Goal: Task Accomplishment & Management: Manage account settings

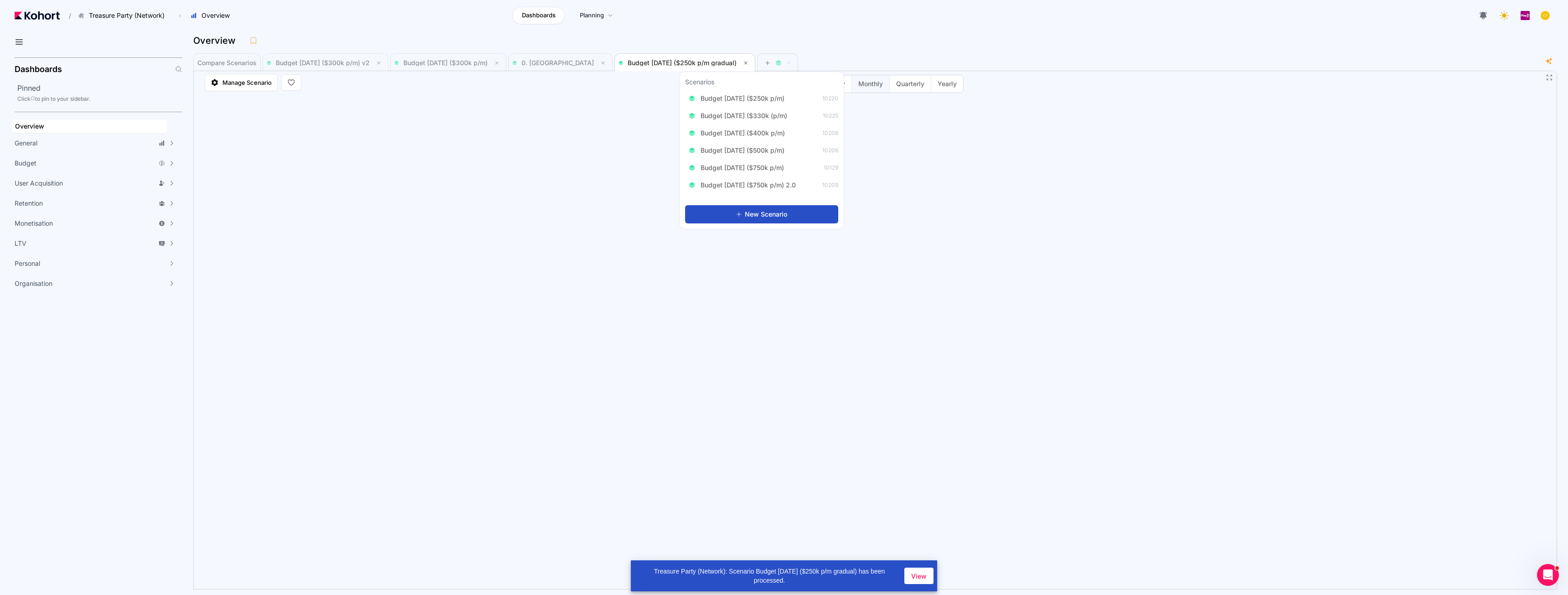
scroll to position [1, 0]
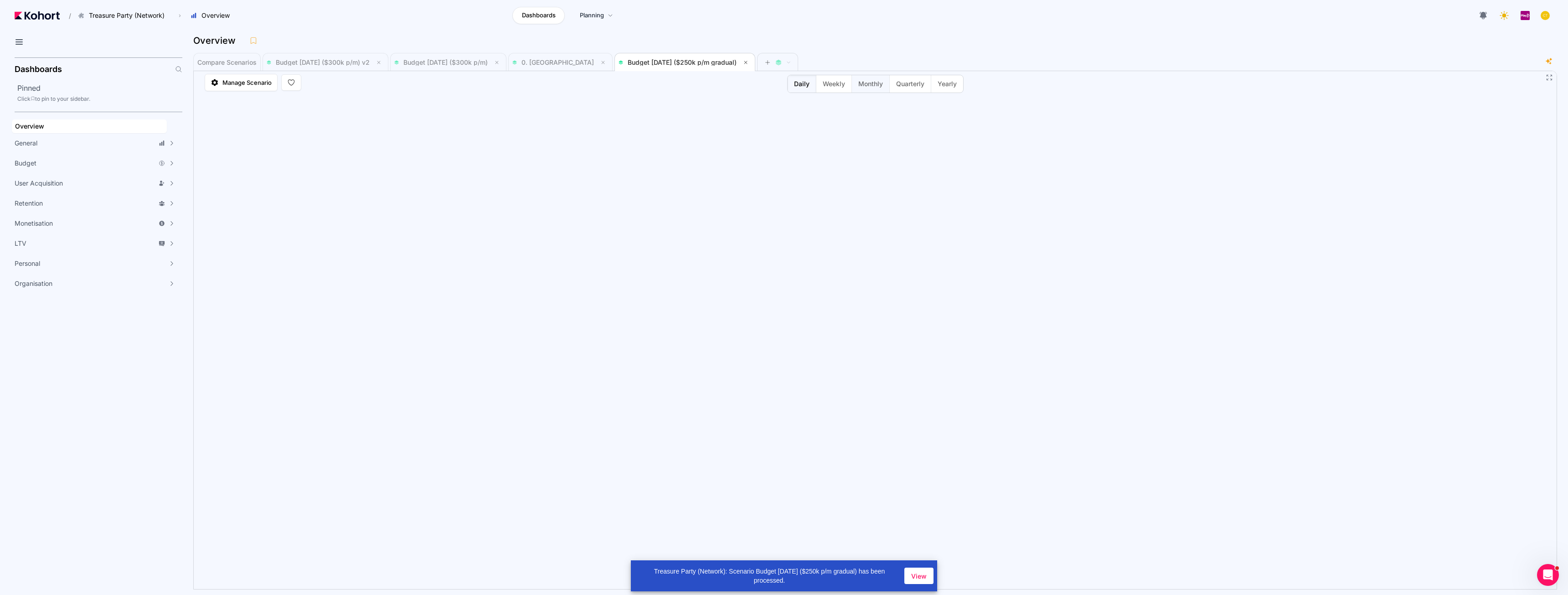
click at [864, 85] on span "Monthly" at bounding box center [870, 84] width 25 height 9
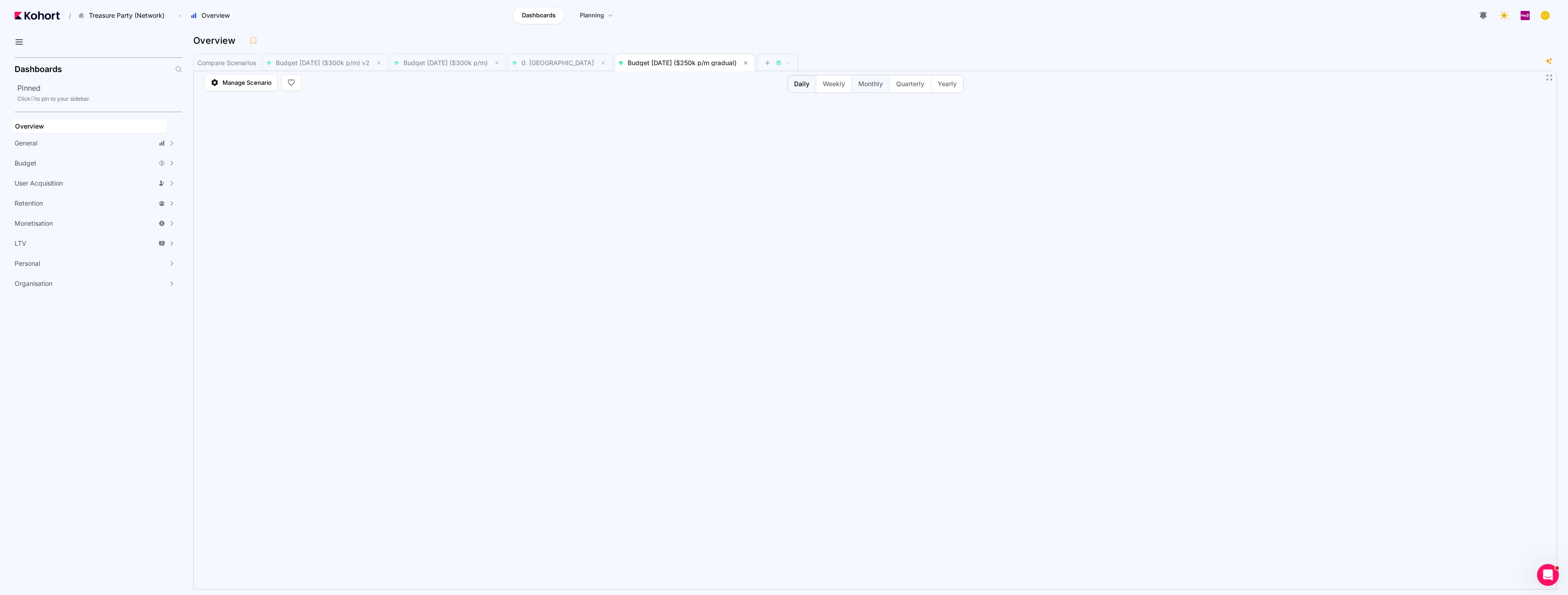
click at [872, 87] on span "Monthly" at bounding box center [870, 84] width 25 height 9
click at [867, 83] on span "Monthly" at bounding box center [870, 84] width 25 height 9
click at [831, 83] on span "Weekly" at bounding box center [834, 84] width 23 height 9
click at [943, 85] on span "Yearly" at bounding box center [947, 84] width 19 height 9
click at [913, 85] on span "Quarterly" at bounding box center [910, 84] width 28 height 9
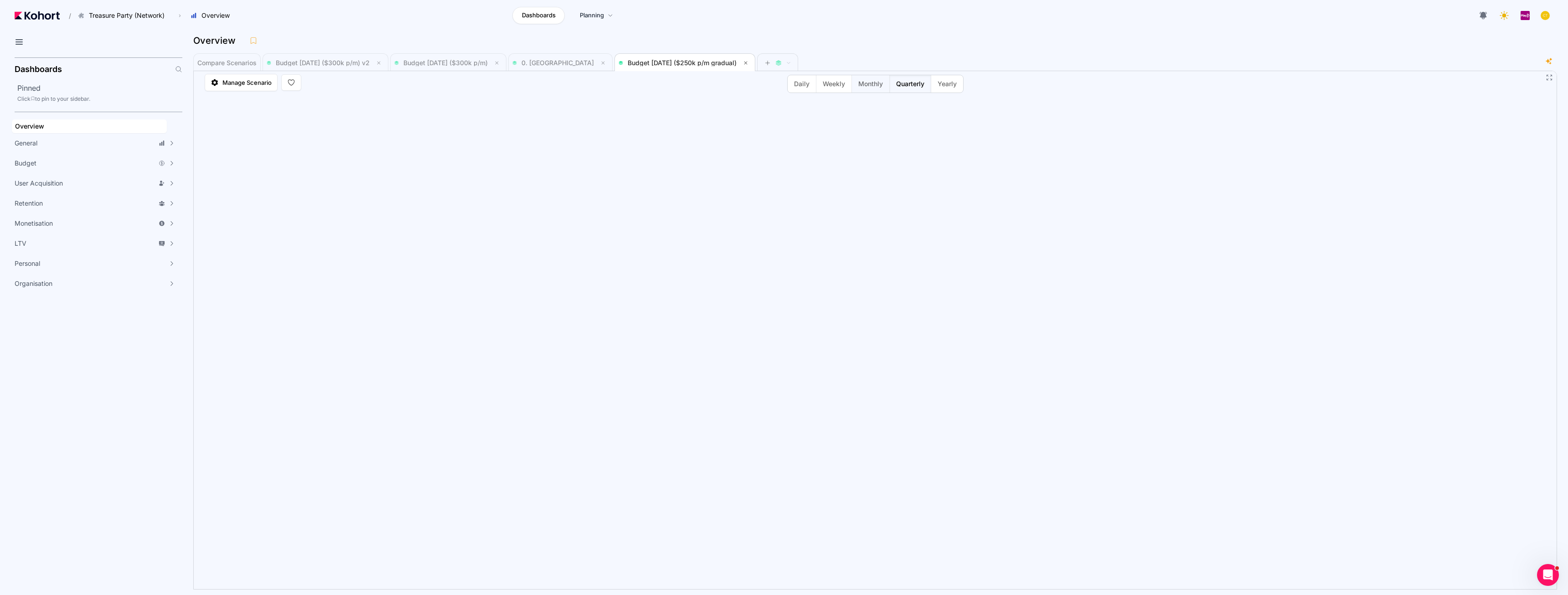
click at [878, 85] on span "Monthly" at bounding box center [870, 84] width 25 height 9
click at [473, 63] on span "Budget [DATE] ($300k p/m)" at bounding box center [446, 63] width 85 height 8
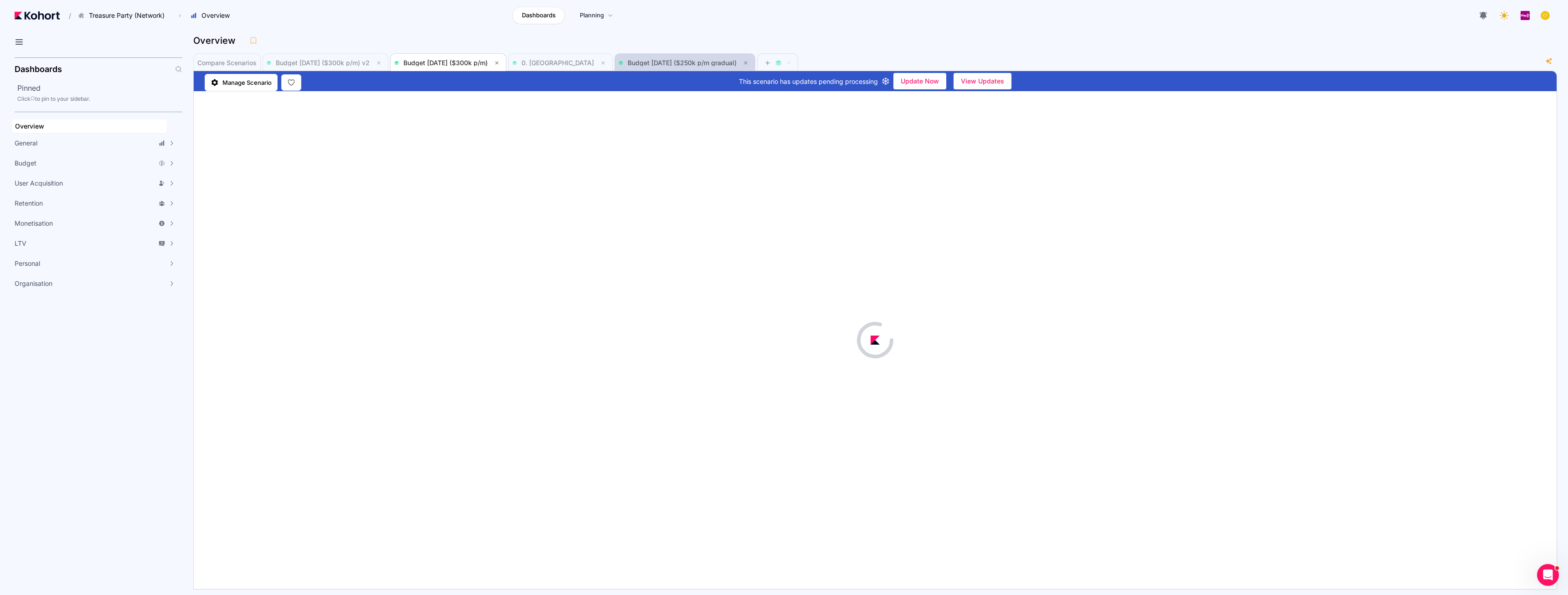
click at [651, 63] on span "Budget [DATE] ($250k p/m gradual)" at bounding box center [682, 63] width 109 height 8
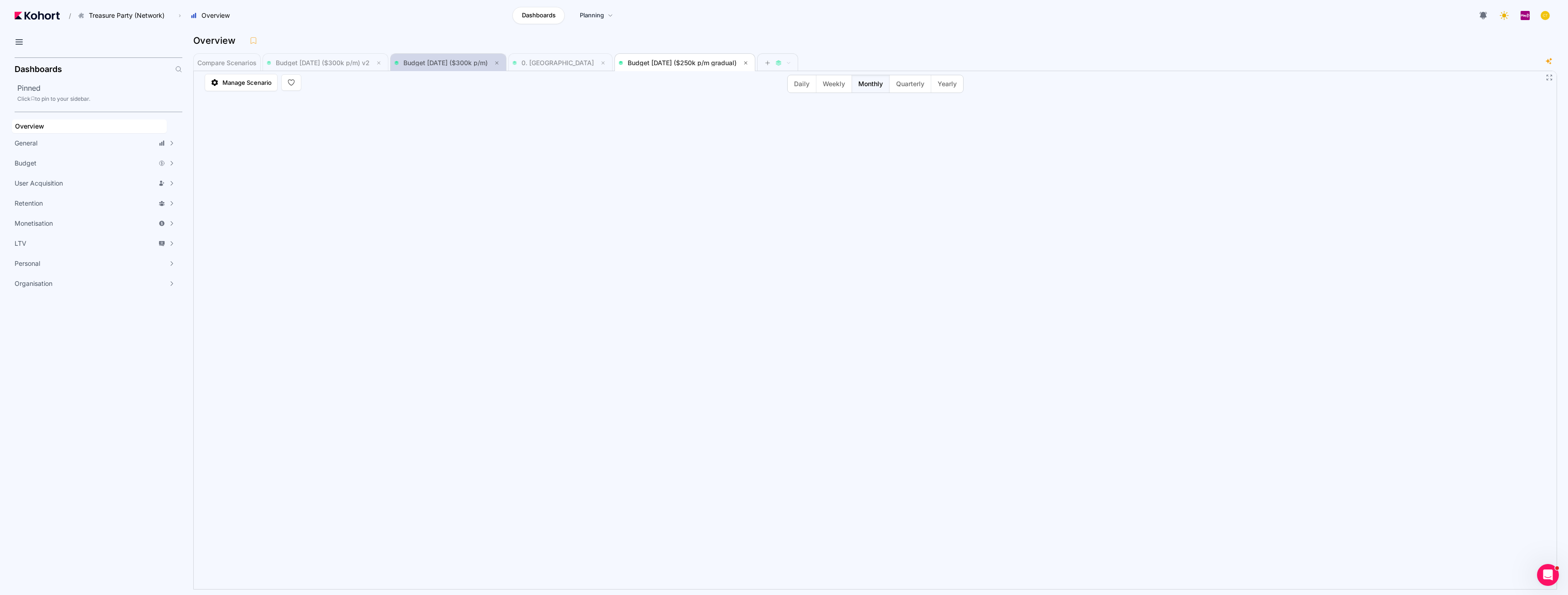
click at [442, 61] on span "Budget [DATE] ($300k p/m)" at bounding box center [446, 63] width 85 height 8
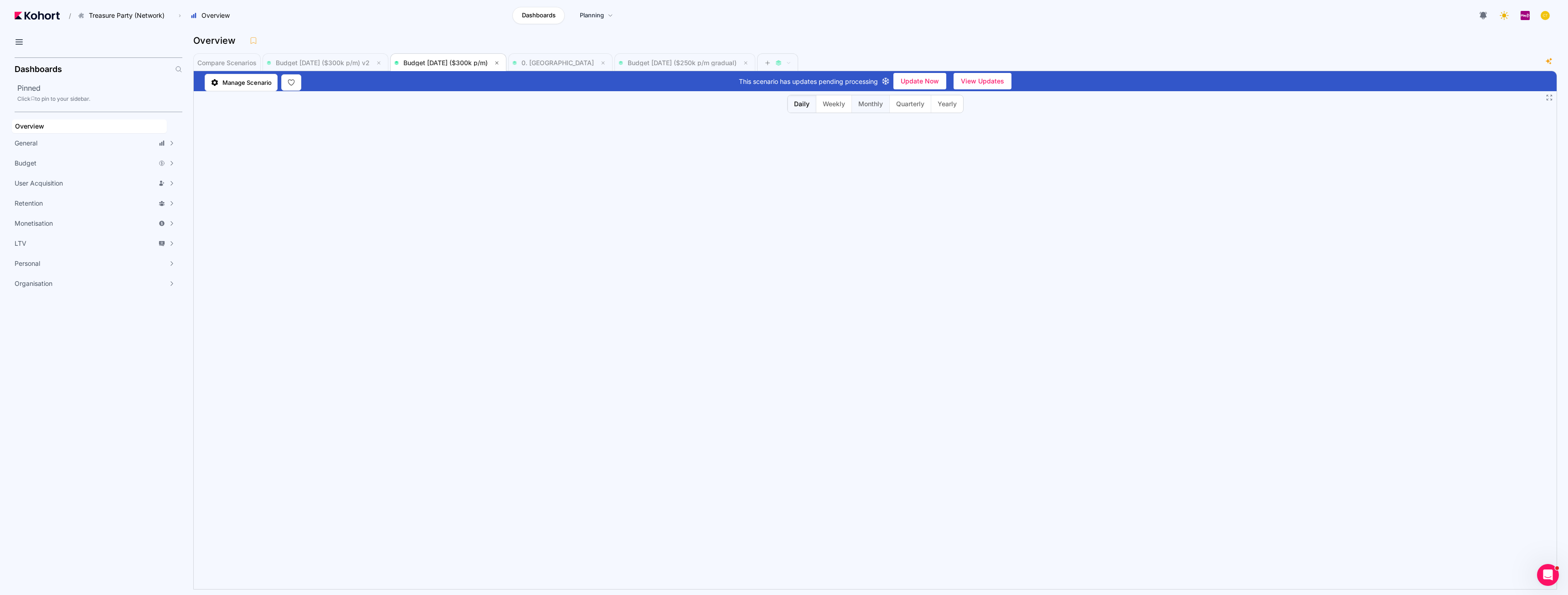
click at [867, 103] on span "Monthly" at bounding box center [870, 104] width 25 height 9
click at [656, 67] on span "Budget [DATE] ($250k p/m gradual)" at bounding box center [684, 63] width 133 height 11
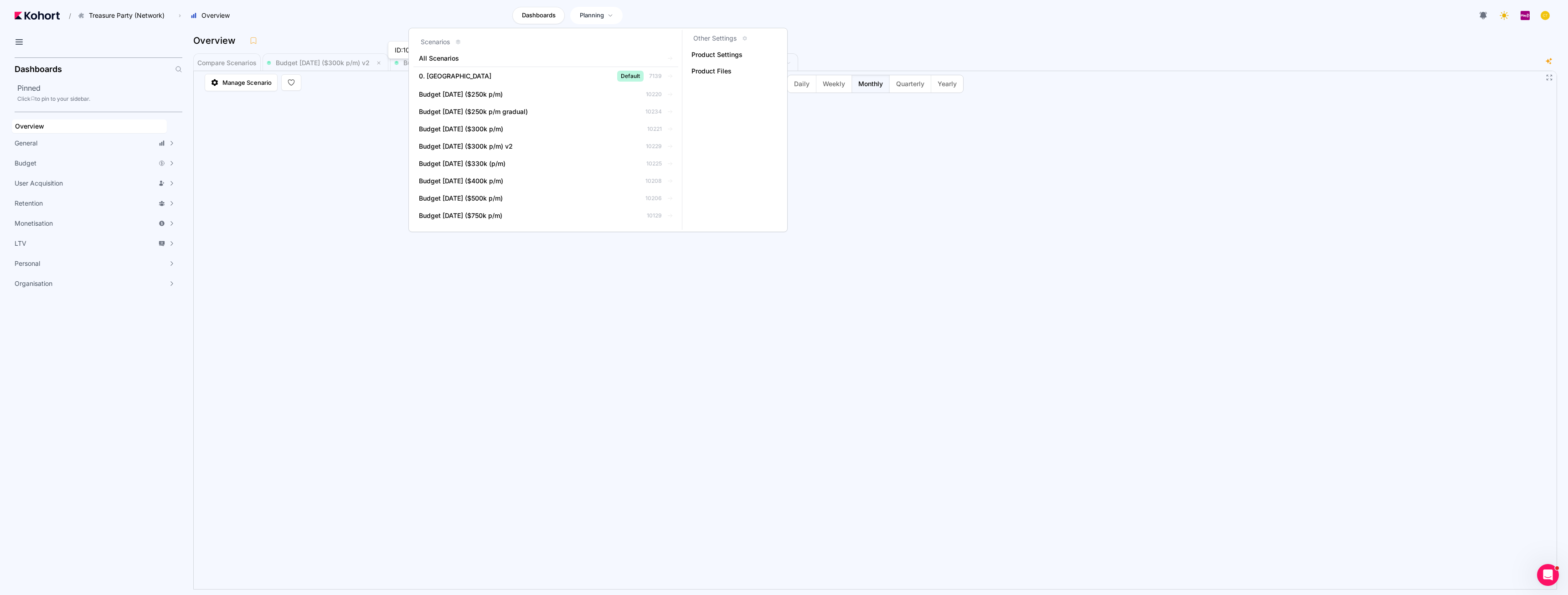
click at [592, 17] on span "Planning" at bounding box center [591, 15] width 24 height 9
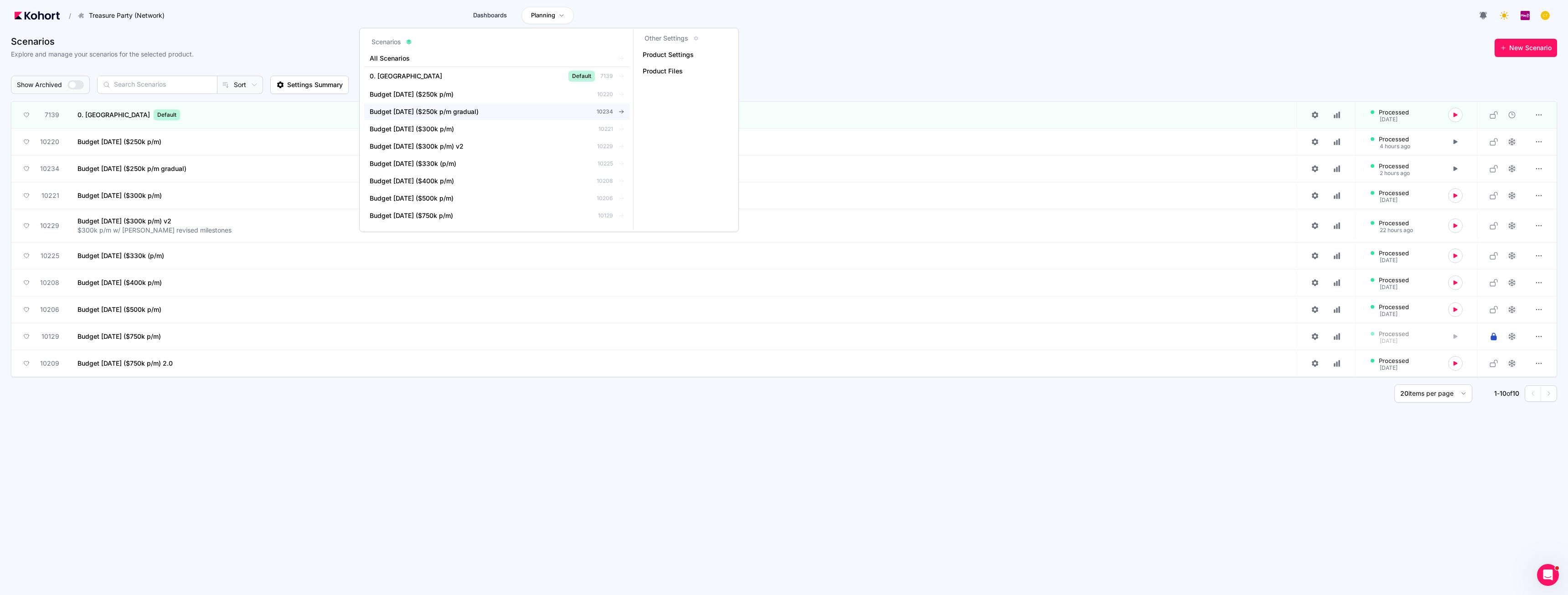
click at [478, 113] on span "Budget [DATE] ($250k p/m gradual)" at bounding box center [424, 112] width 109 height 9
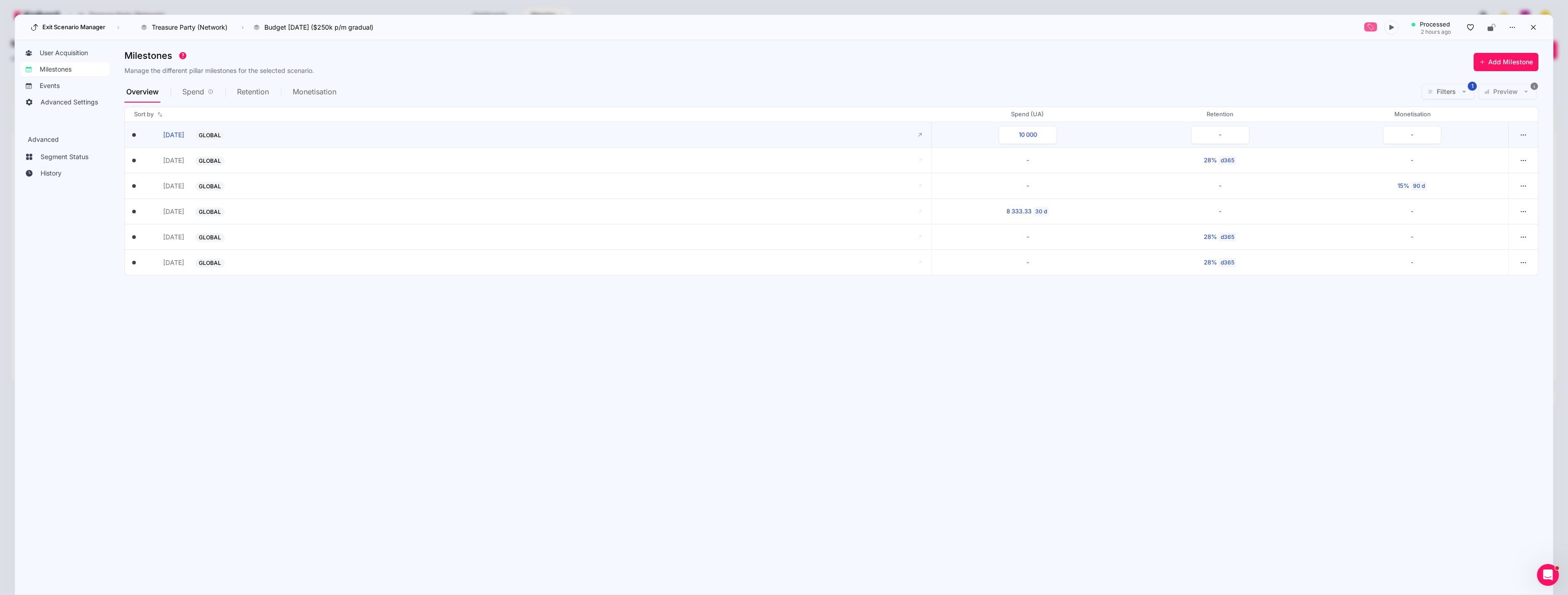
click at [924, 131] on div "[DATE] milestones.startDate [DATE] GLOBAL -" at bounding box center [531, 135] width 799 height 25
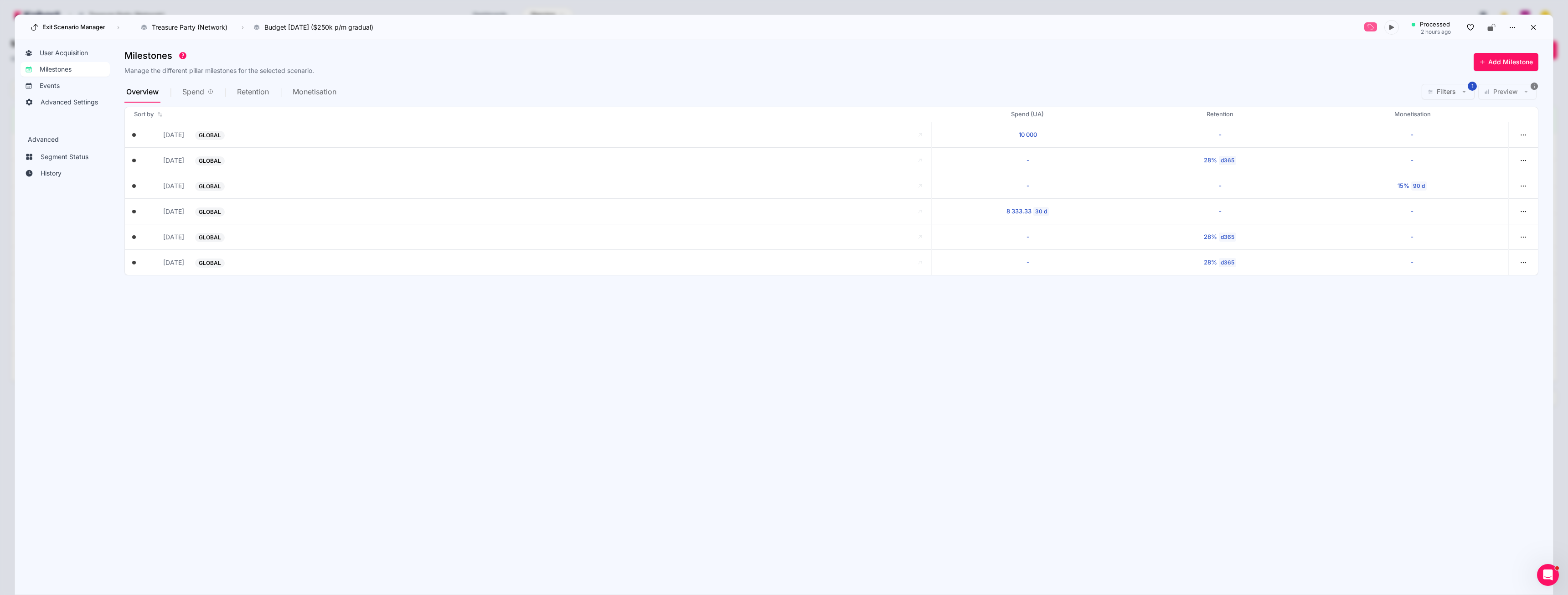
click at [197, 95] on span "Spend" at bounding box center [193, 91] width 22 height 7
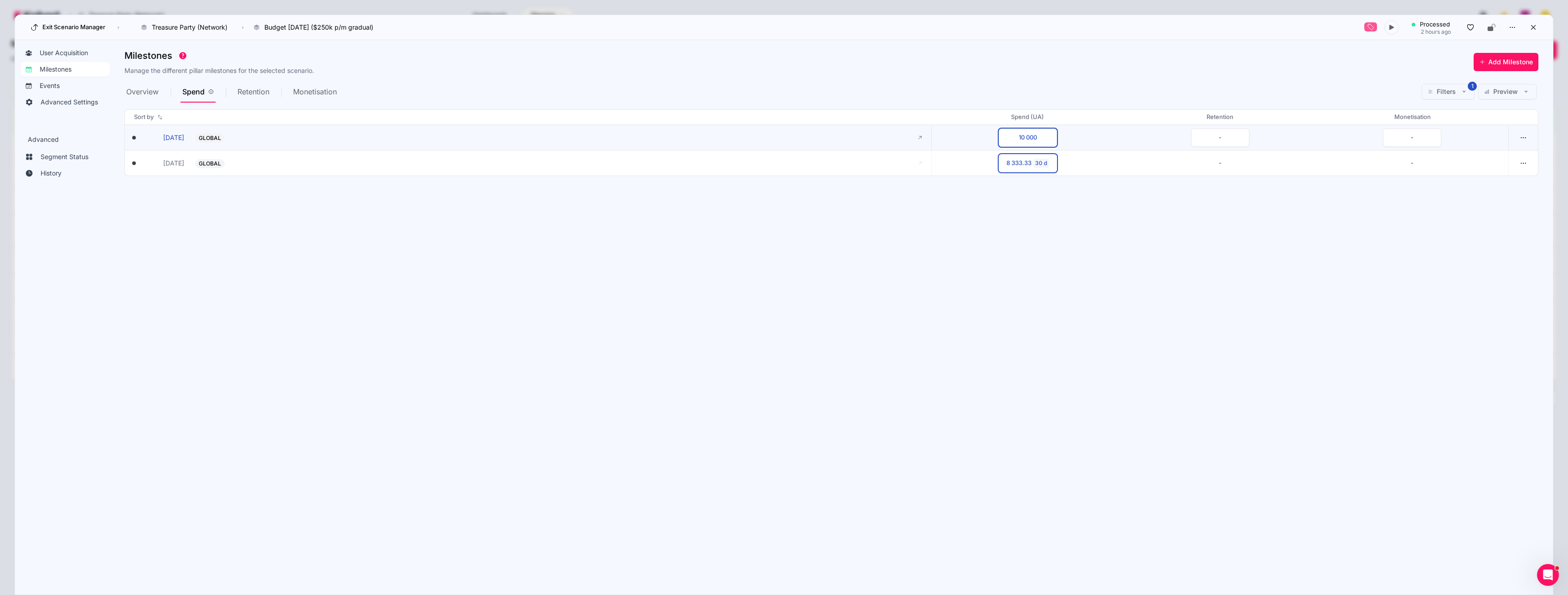
click at [242, 140] on button "GLOBAL -" at bounding box center [552, 137] width 714 height 10
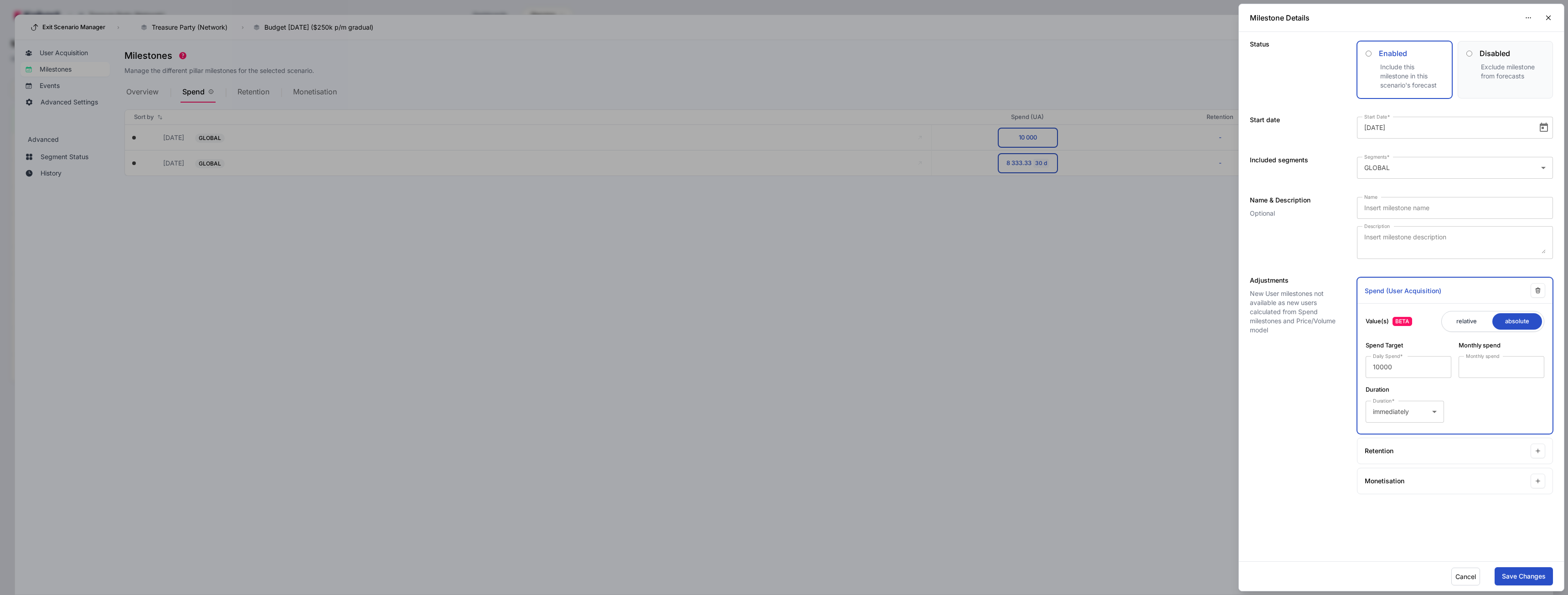
click at [1469, 574] on button "Cancel" at bounding box center [1465, 576] width 29 height 18
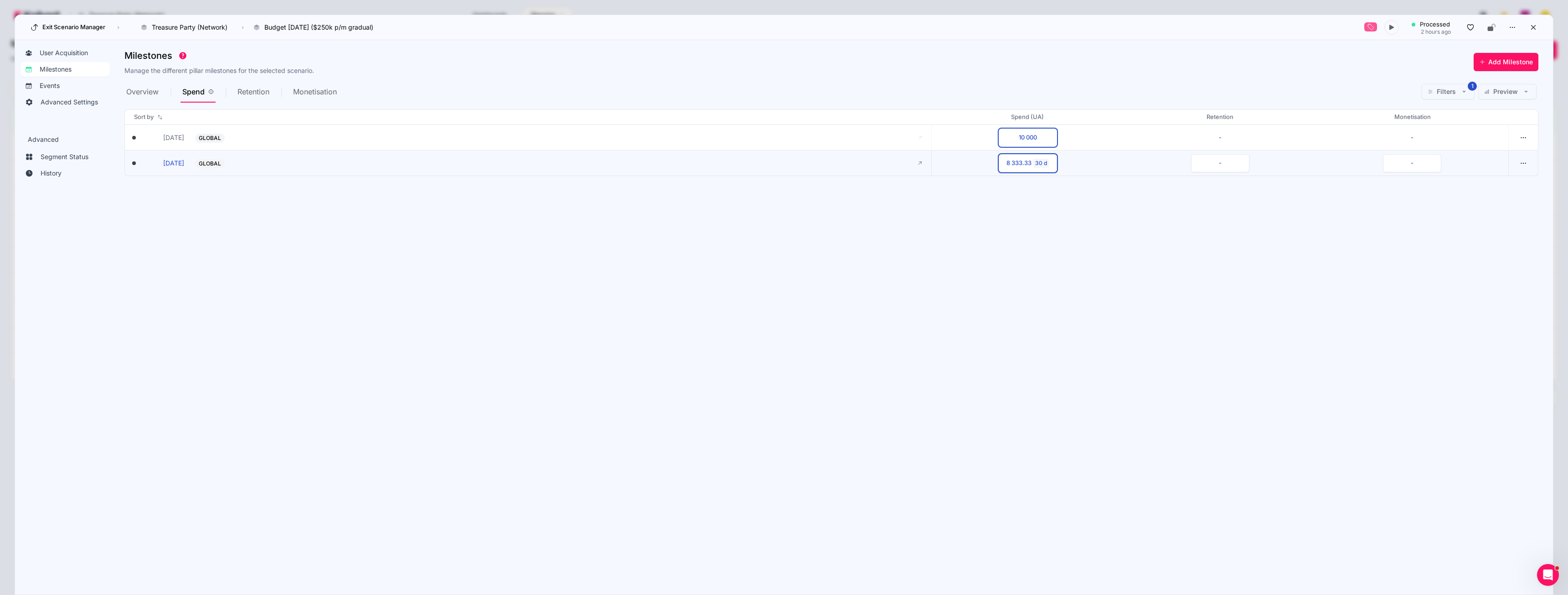
click at [432, 163] on button "GLOBAL -" at bounding box center [552, 163] width 714 height 10
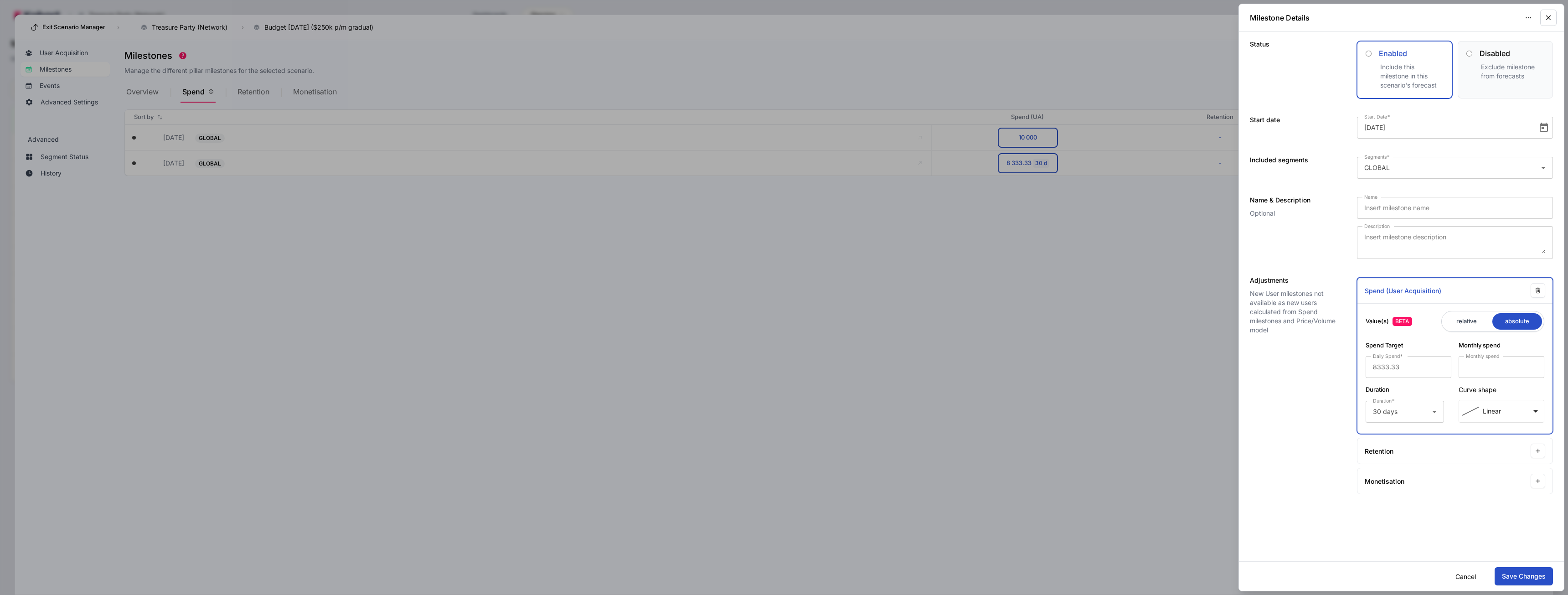
click at [1547, 15] on icon "button" at bounding box center [1548, 18] width 8 height 8
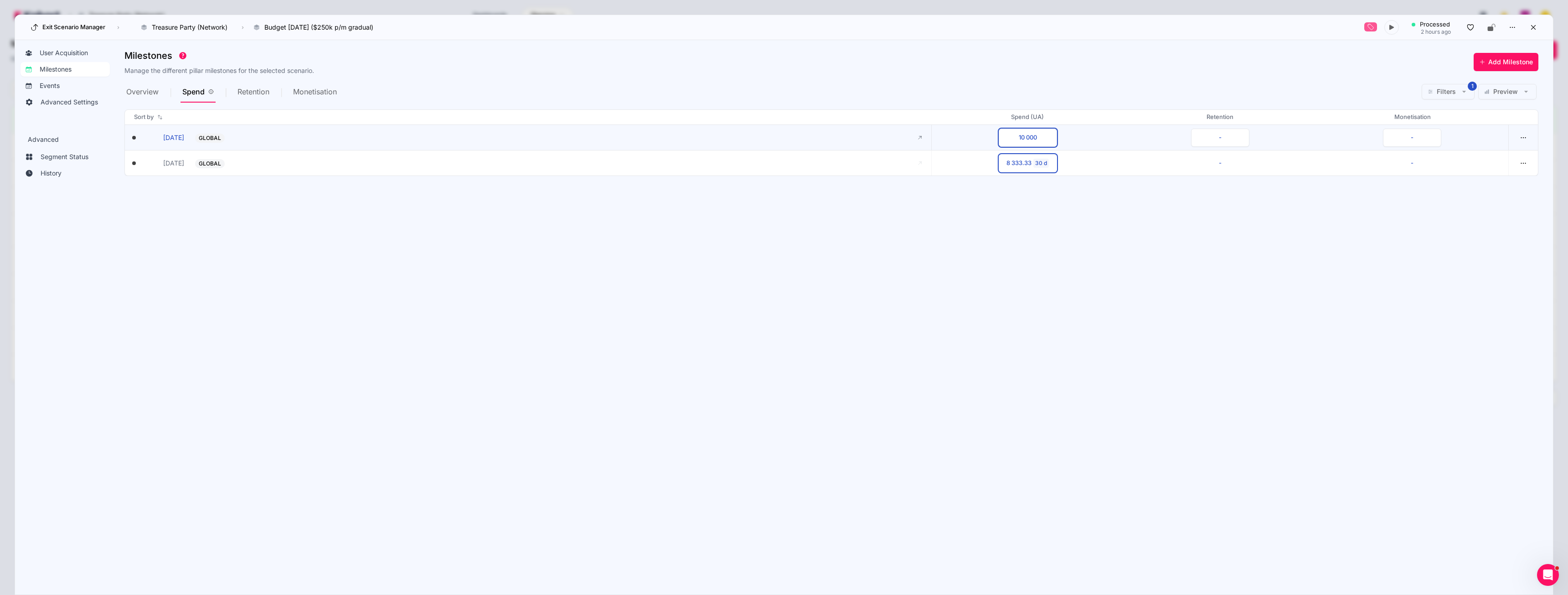
click at [1100, 142] on div "10 000 - -" at bounding box center [1220, 137] width 578 height 25
click at [224, 143] on div "[DATE] milestones.startDate [DATE] GLOBAL -" at bounding box center [531, 137] width 799 height 25
click at [236, 138] on button "GLOBAL -" at bounding box center [552, 137] width 714 height 10
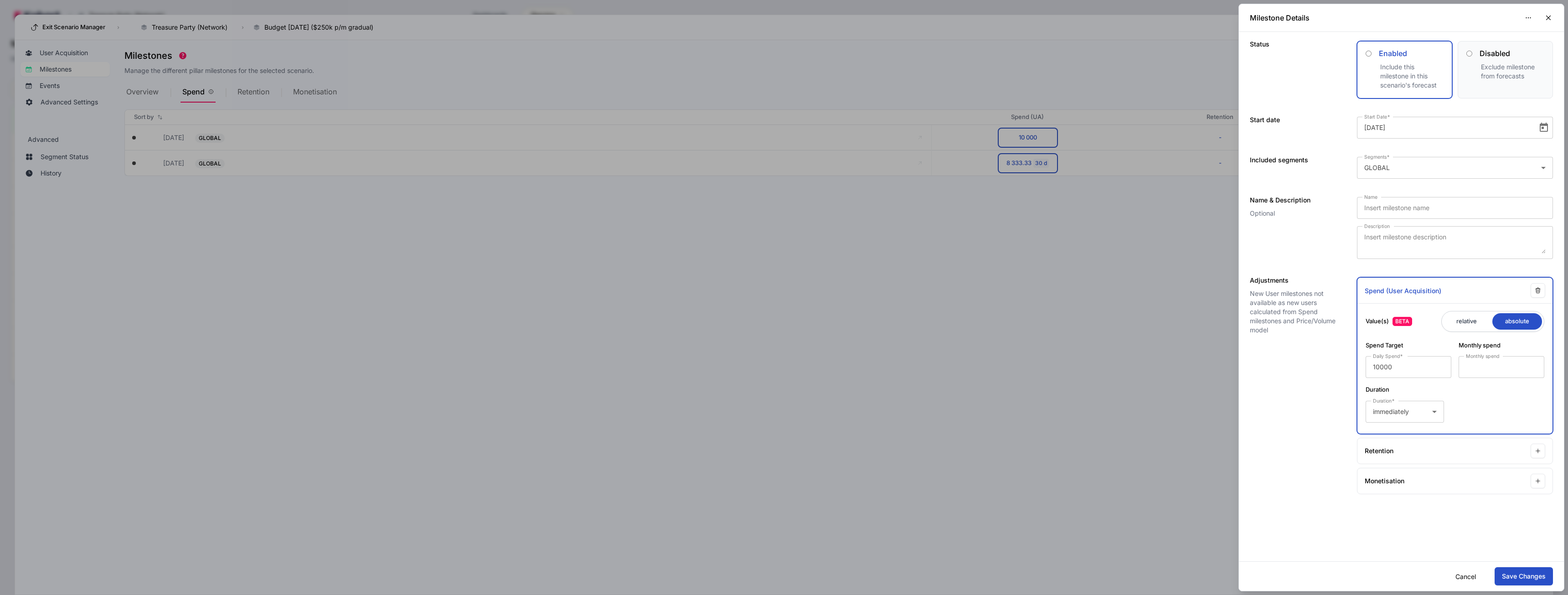
click at [1090, 322] on div at bounding box center [784, 297] width 1568 height 595
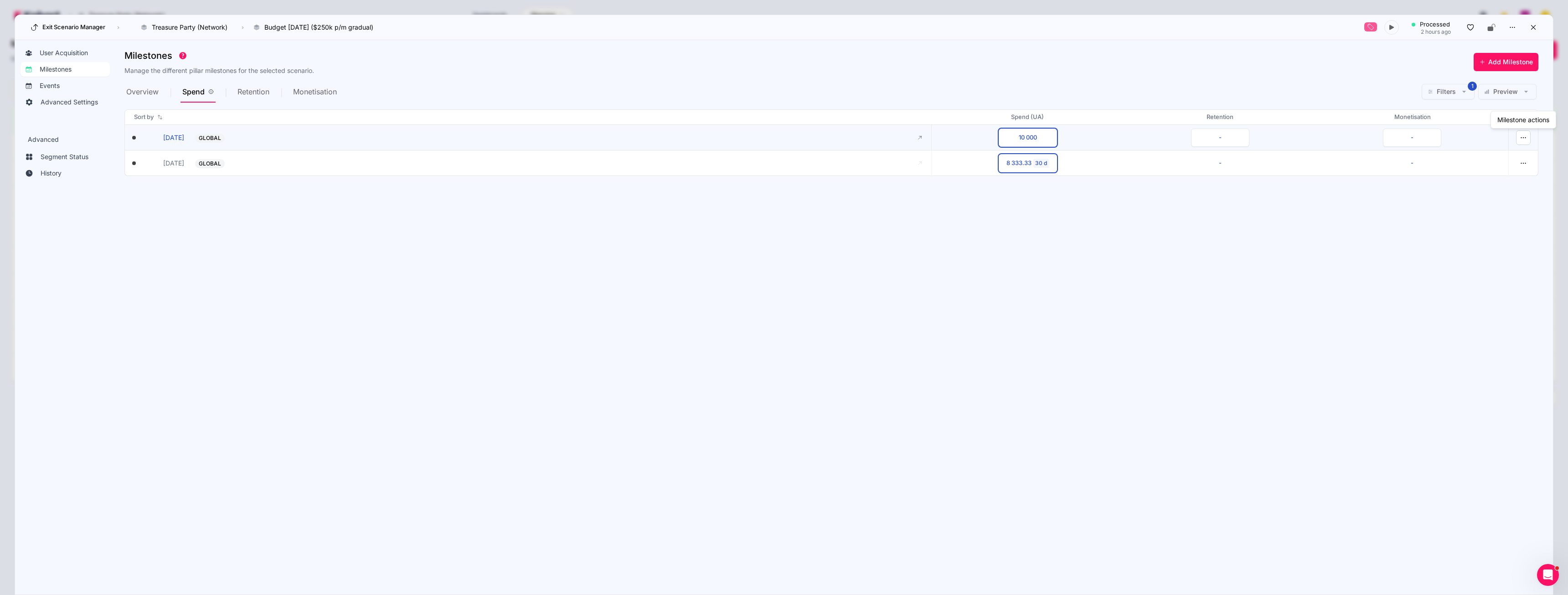
click at [1522, 139] on icon "button" at bounding box center [1523, 137] width 8 height 8
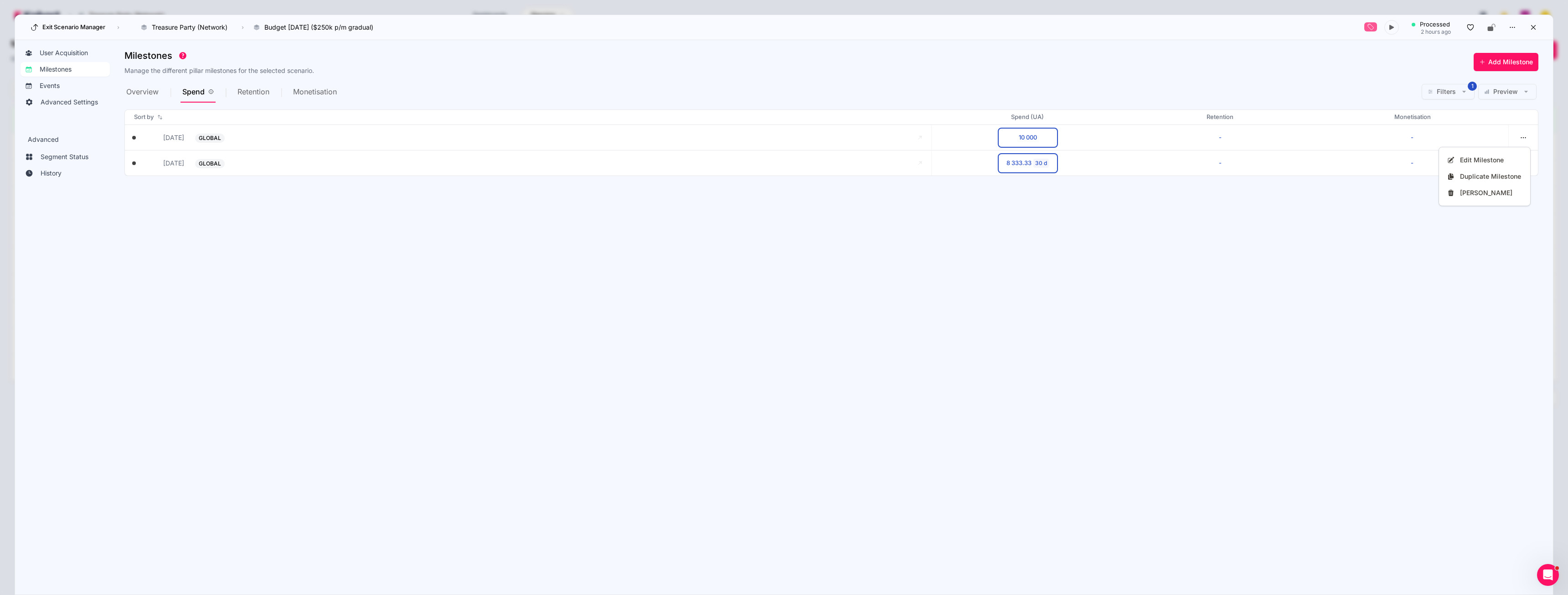
click at [773, 215] on div at bounding box center [784, 297] width 1568 height 595
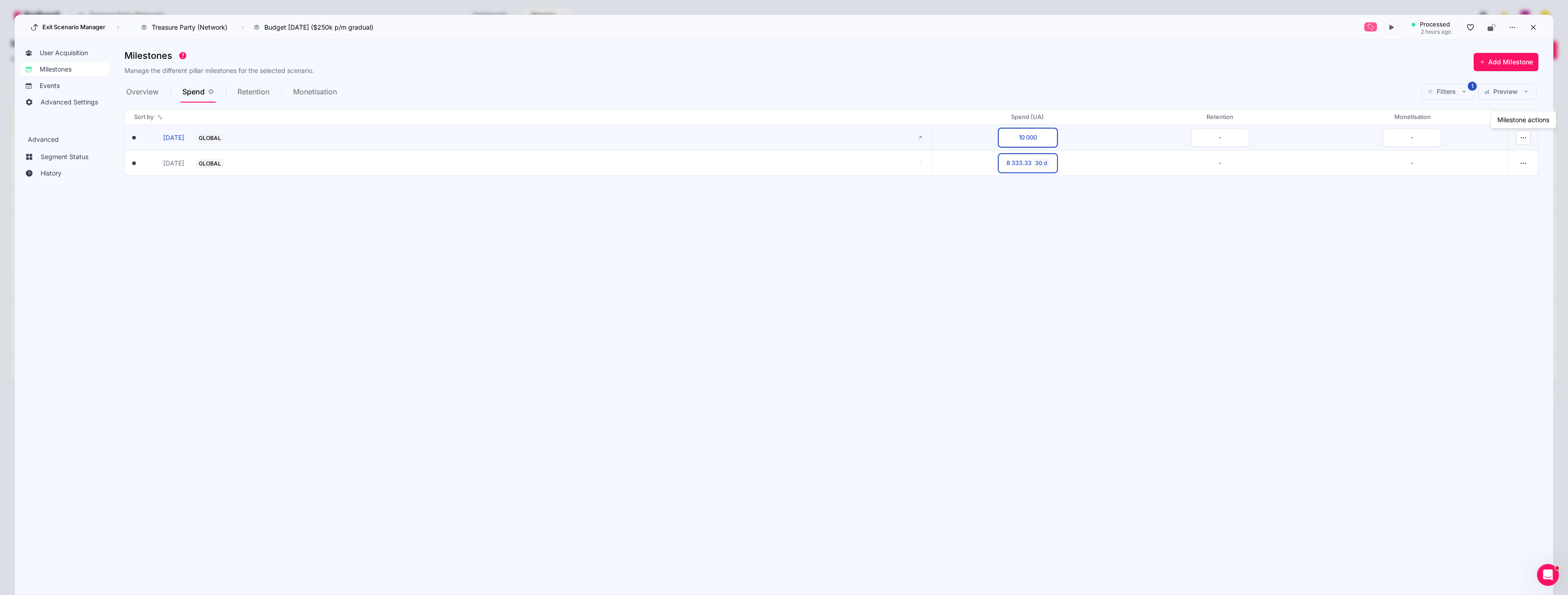
click at [1521, 141] on icon "button" at bounding box center [1523, 137] width 8 height 8
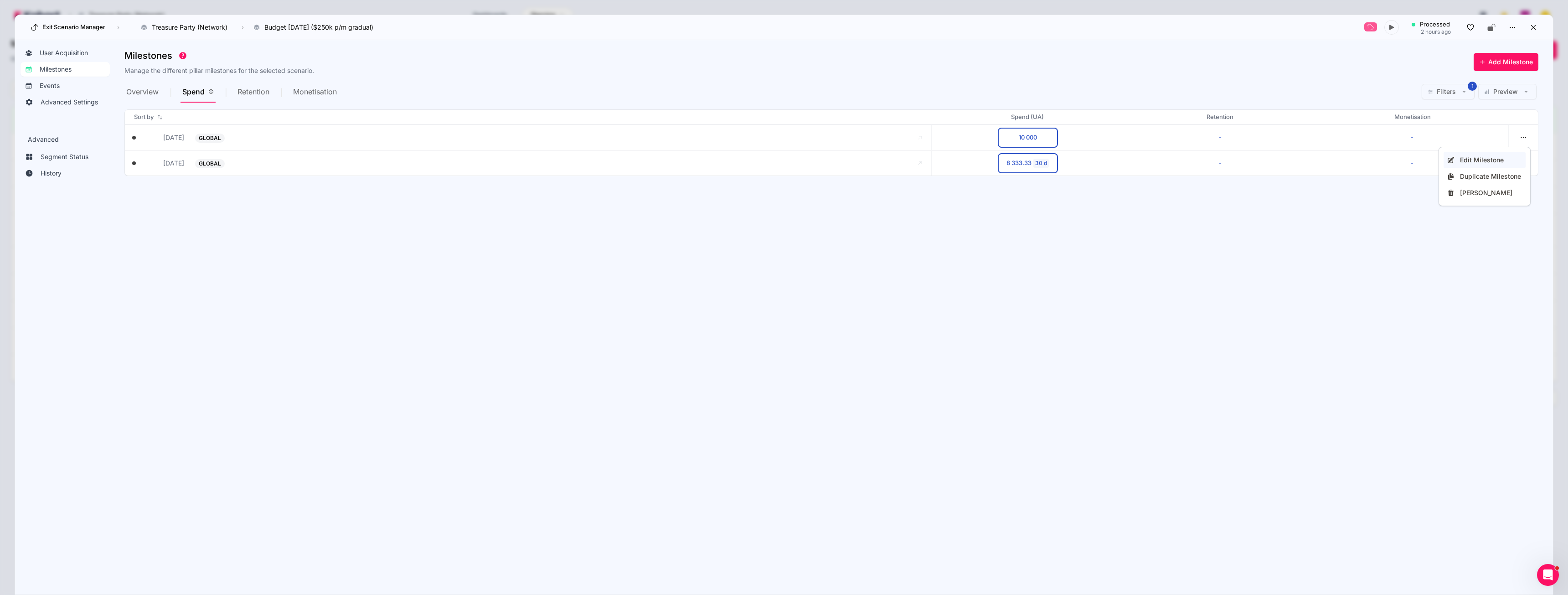
click at [1477, 161] on div "Edit Milestone" at bounding box center [1491, 160] width 62 height 9
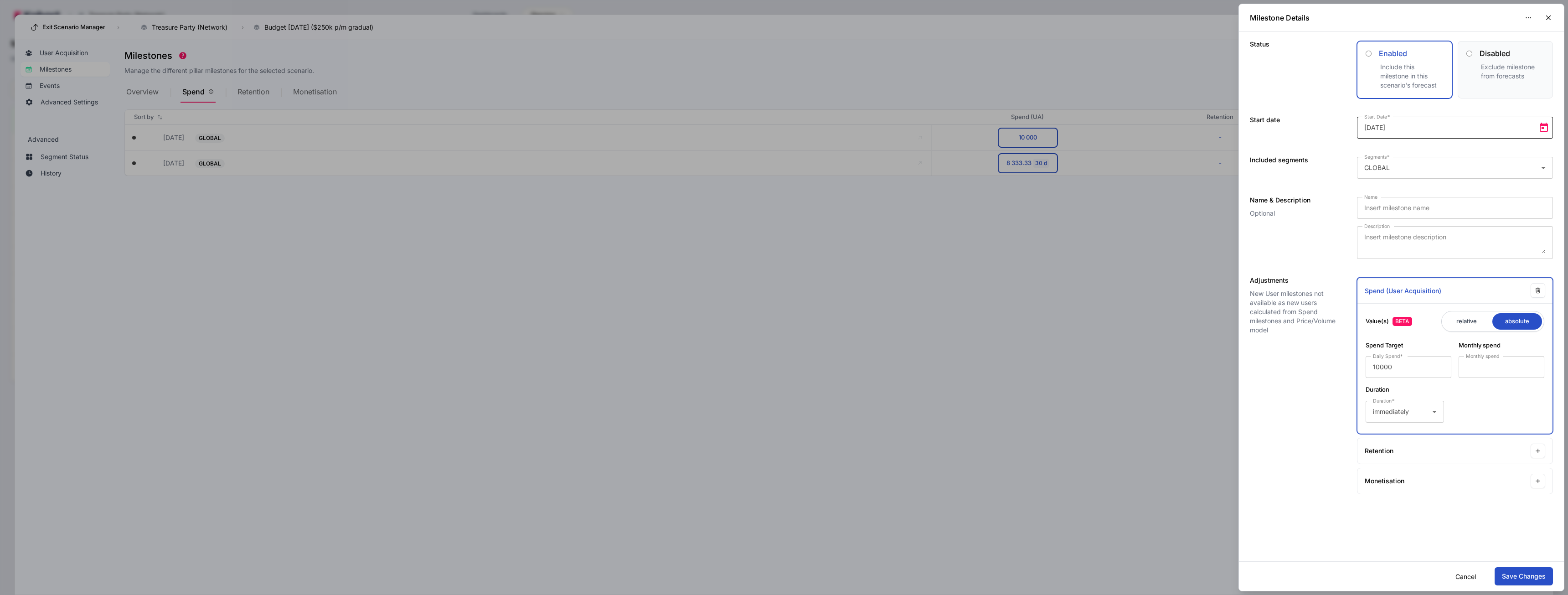
click at [1541, 129] on span "Open calendar" at bounding box center [1543, 127] width 18 height 18
click at [1480, 159] on span "Next month" at bounding box center [1480, 157] width 18 height 18
click at [1422, 197] on span "1" at bounding box center [1424, 196] width 17 height 17
type input "[DATE]"
click at [1515, 578] on button "Save Changes" at bounding box center [1524, 576] width 59 height 18
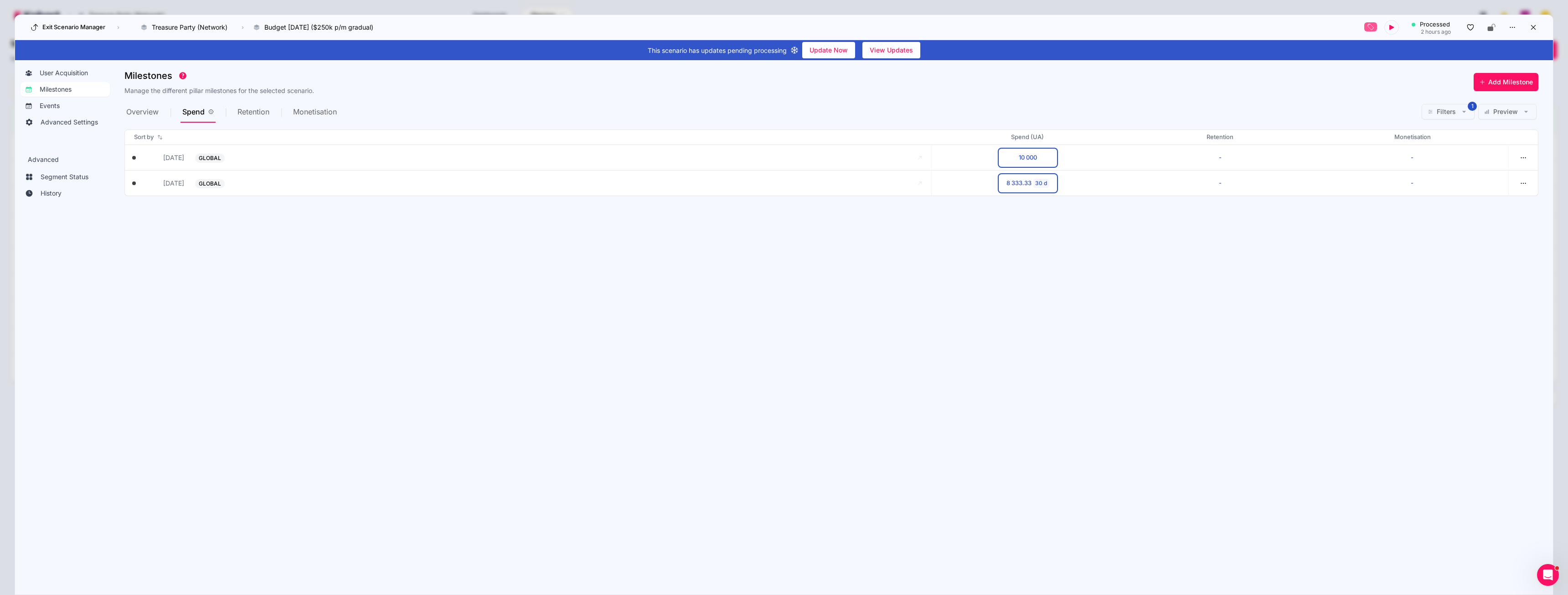
click at [147, 113] on span "Overview" at bounding box center [143, 111] width 33 height 7
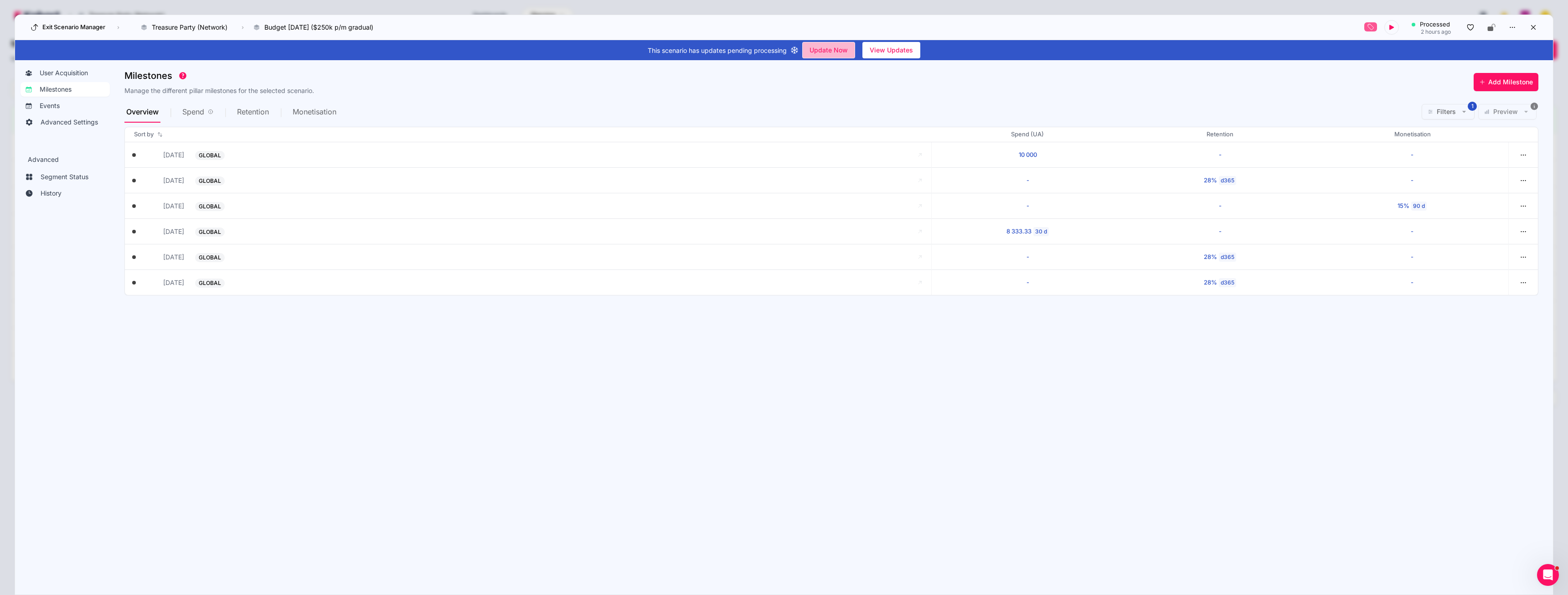
click at [814, 47] on div "undefined" at bounding box center [814, 50] width 9 height 9
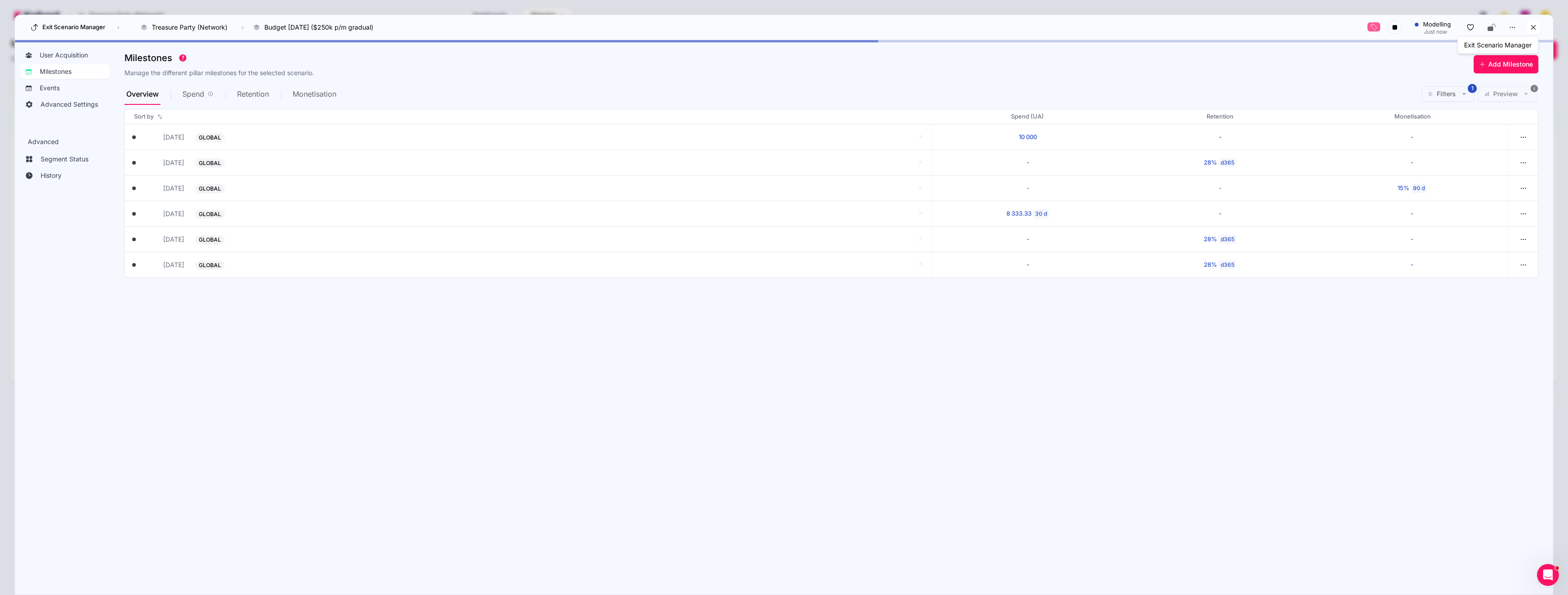
click at [1537, 29] on icon at bounding box center [1533, 27] width 8 height 8
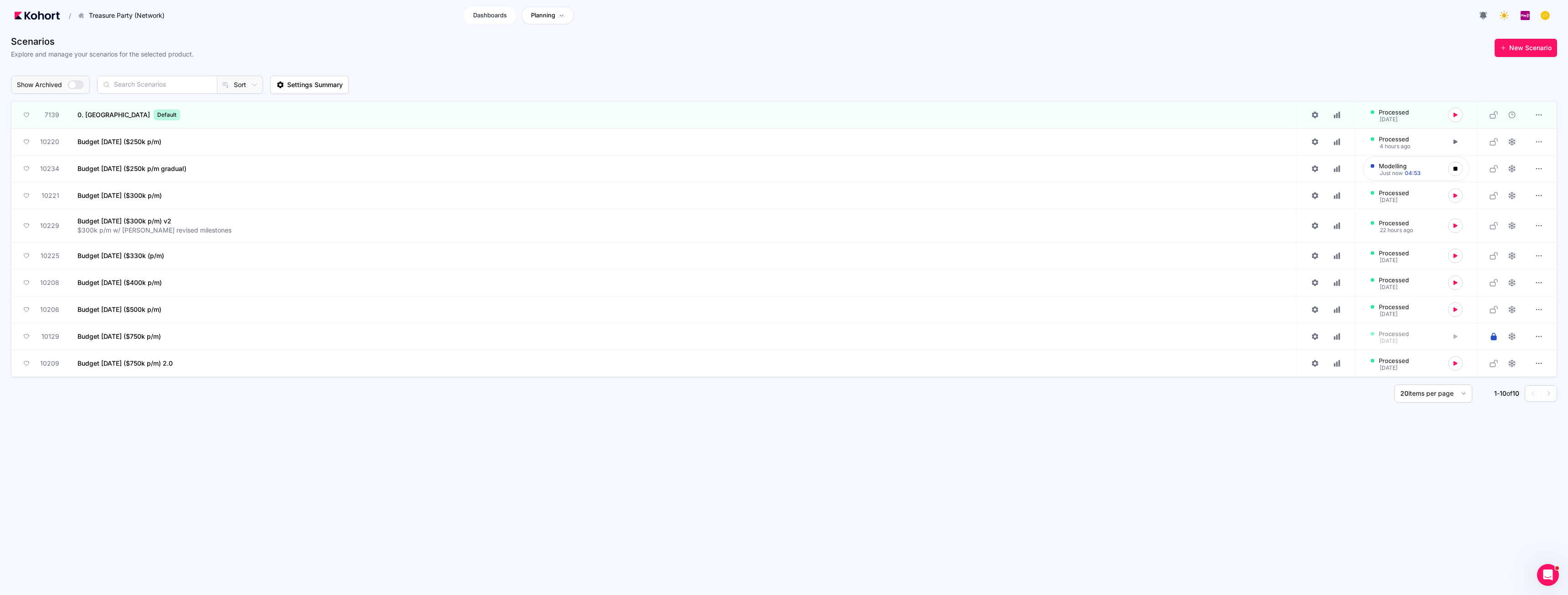
click at [486, 13] on span "Dashboards" at bounding box center [490, 15] width 34 height 9
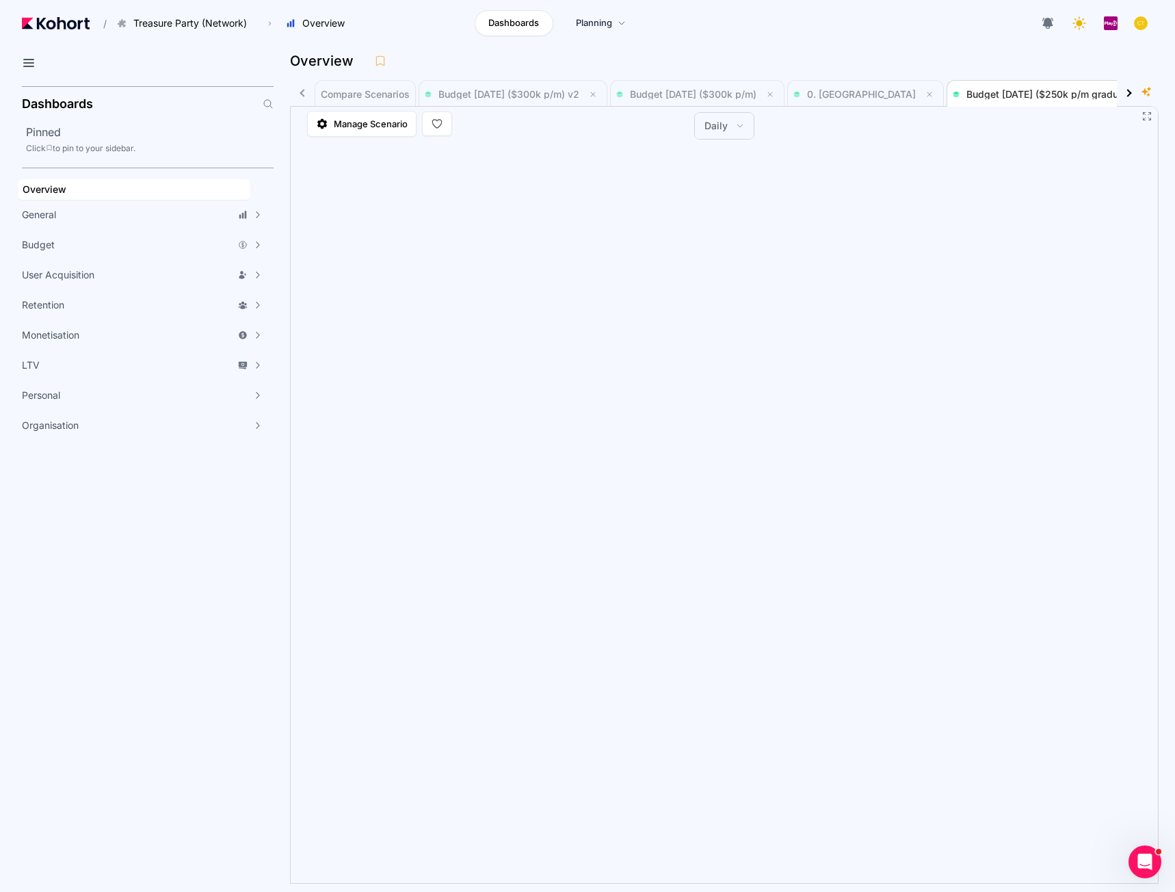
click at [742, 134] on button "Daily" at bounding box center [724, 126] width 59 height 26
click at [735, 202] on button "Monthly" at bounding box center [730, 190] width 55 height 27
click at [694, 94] on span "Budget [DATE] ($300k p/m)" at bounding box center [693, 94] width 127 height 12
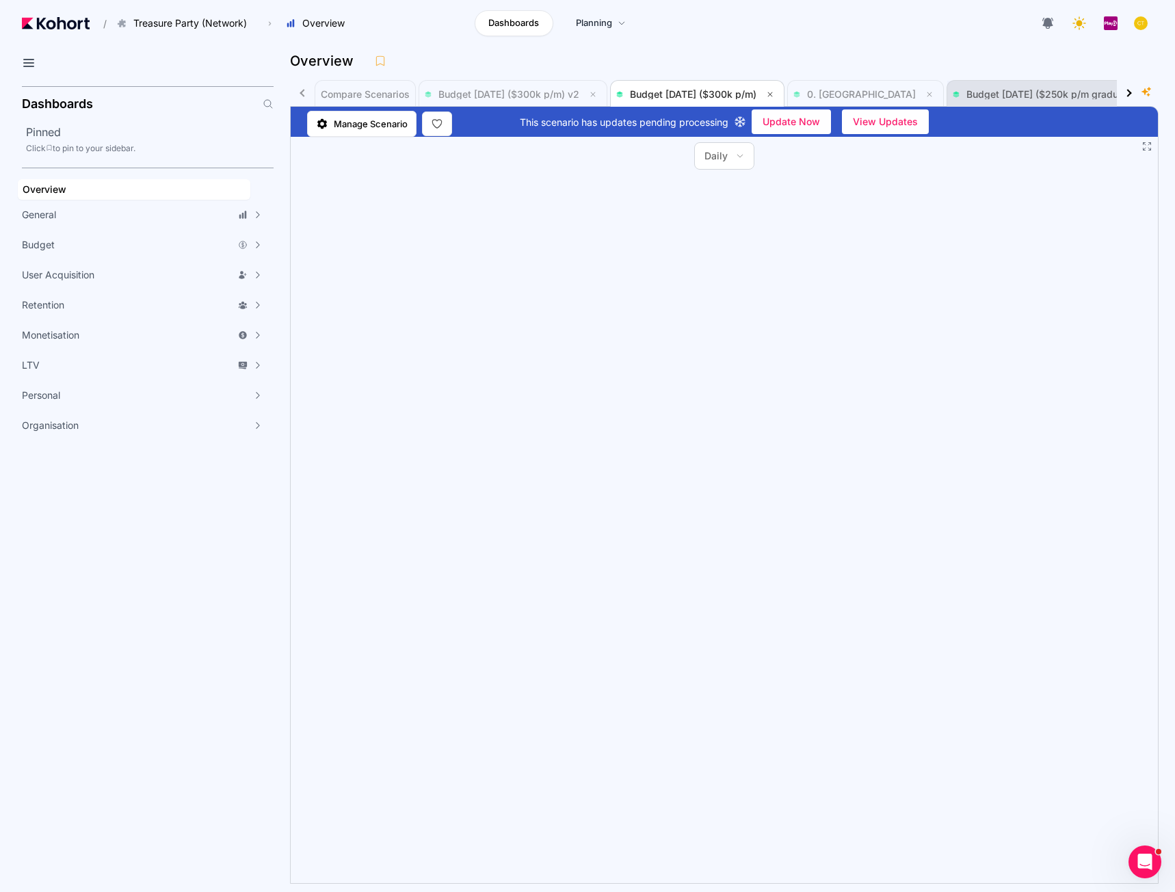
click at [972, 85] on span "Budget [DATE] ($250k p/m gradual)" at bounding box center [1052, 94] width 199 height 27
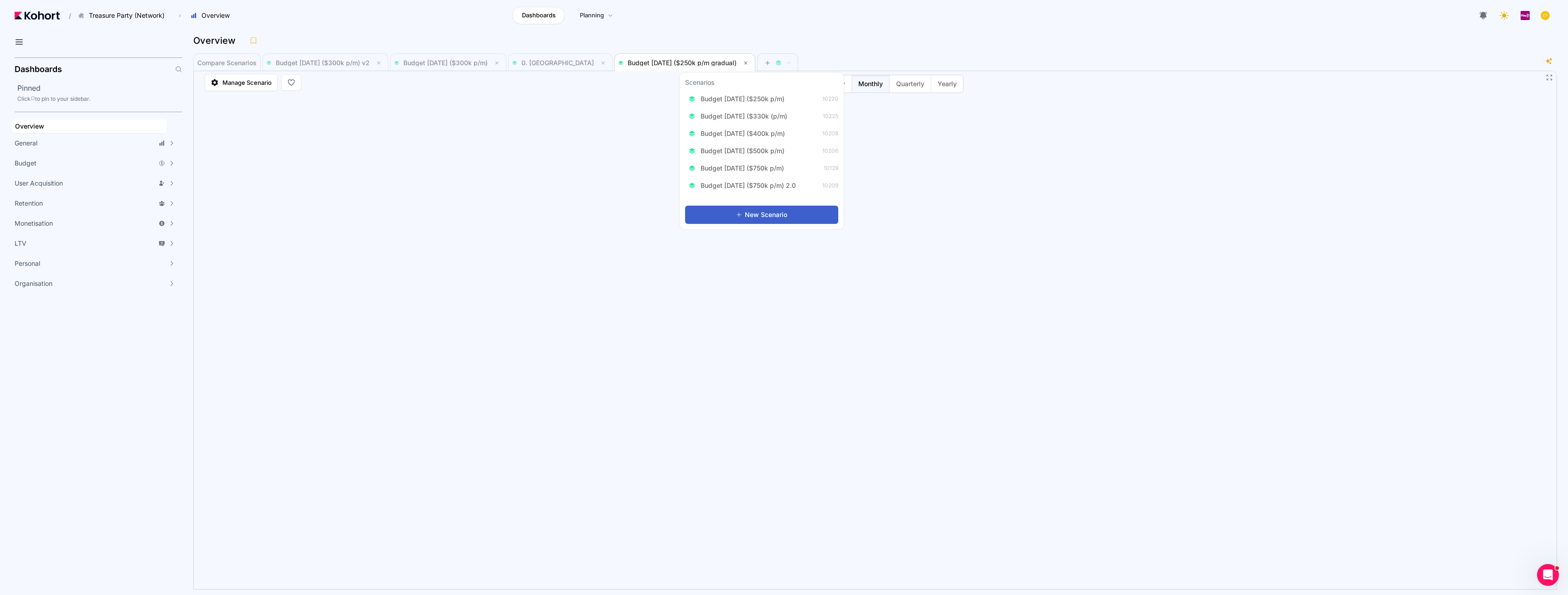
click at [753, 216] on span "New Scenario" at bounding box center [766, 215] width 43 height 9
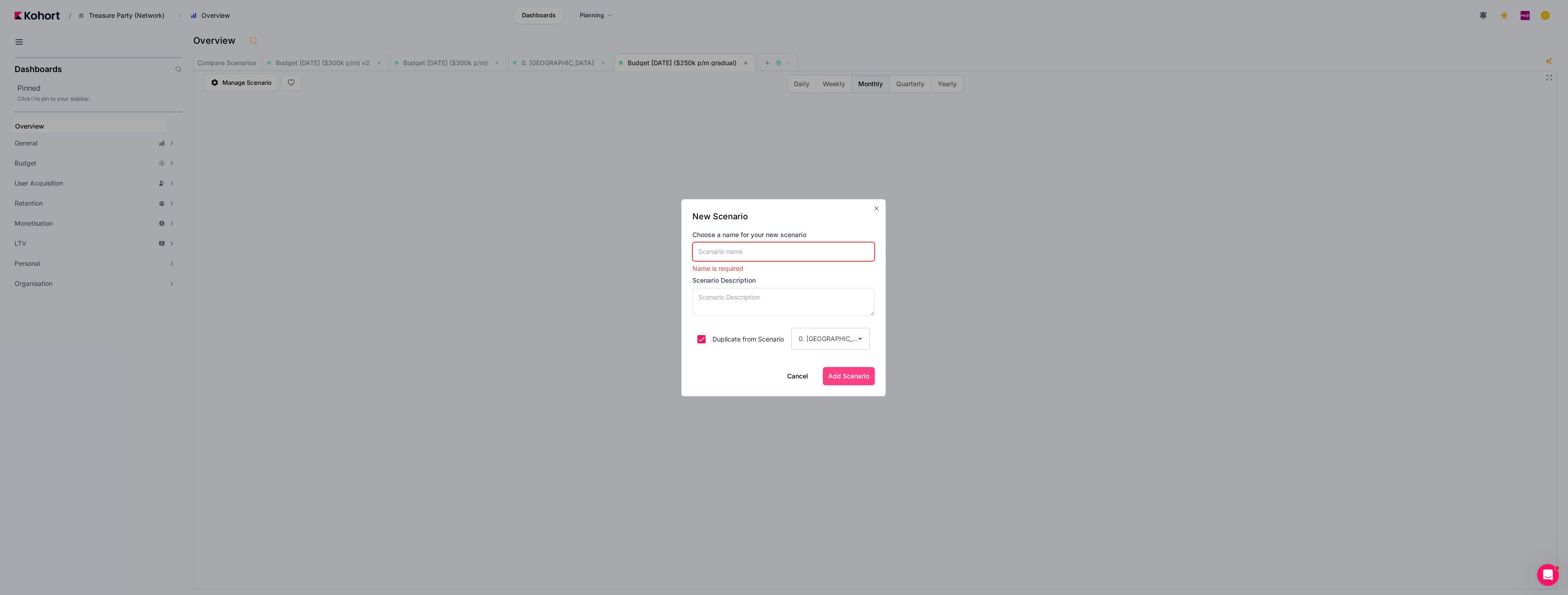
click at [751, 249] on input at bounding box center [783, 251] width 183 height 19
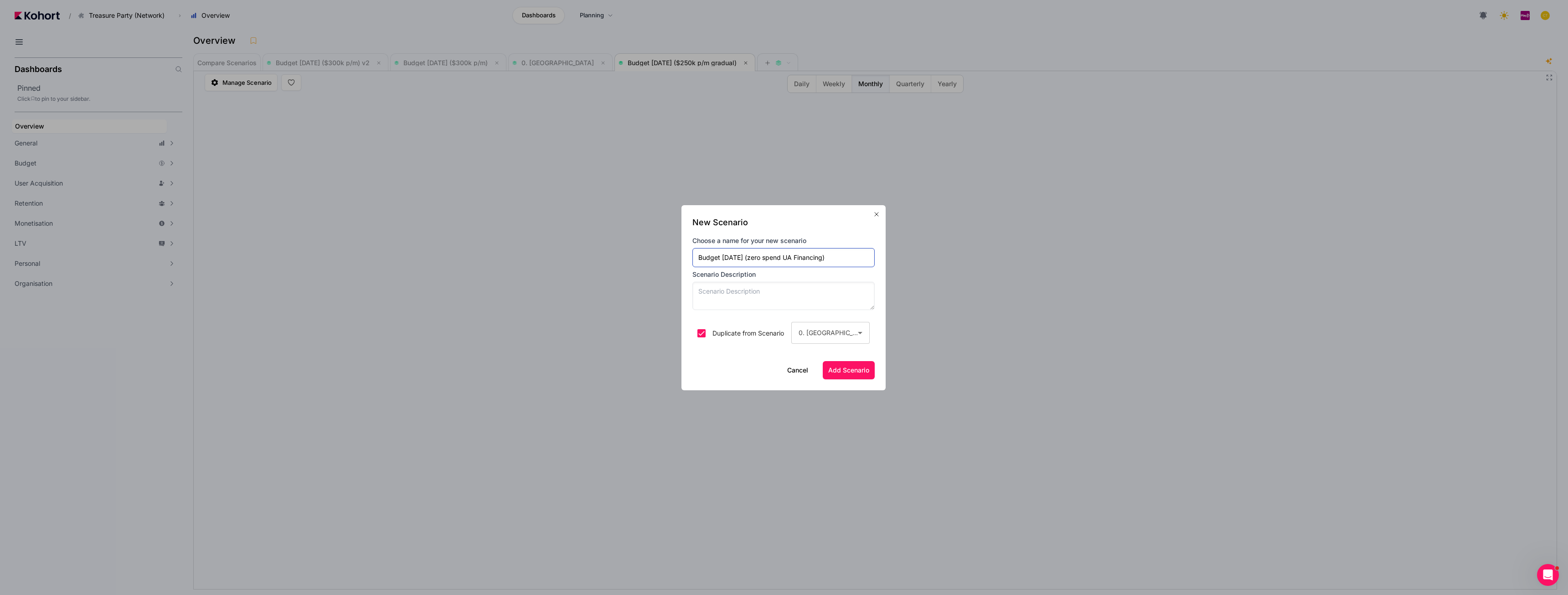
type input "Budget [DATE] (zero spend UA Financing)"
click at [775, 295] on textarea at bounding box center [783, 296] width 183 height 28
type textarea "UA Financing takes over in January"
click at [839, 333] on div "0. [GEOGRAPHIC_DATA]" at bounding box center [828, 332] width 59 height 11
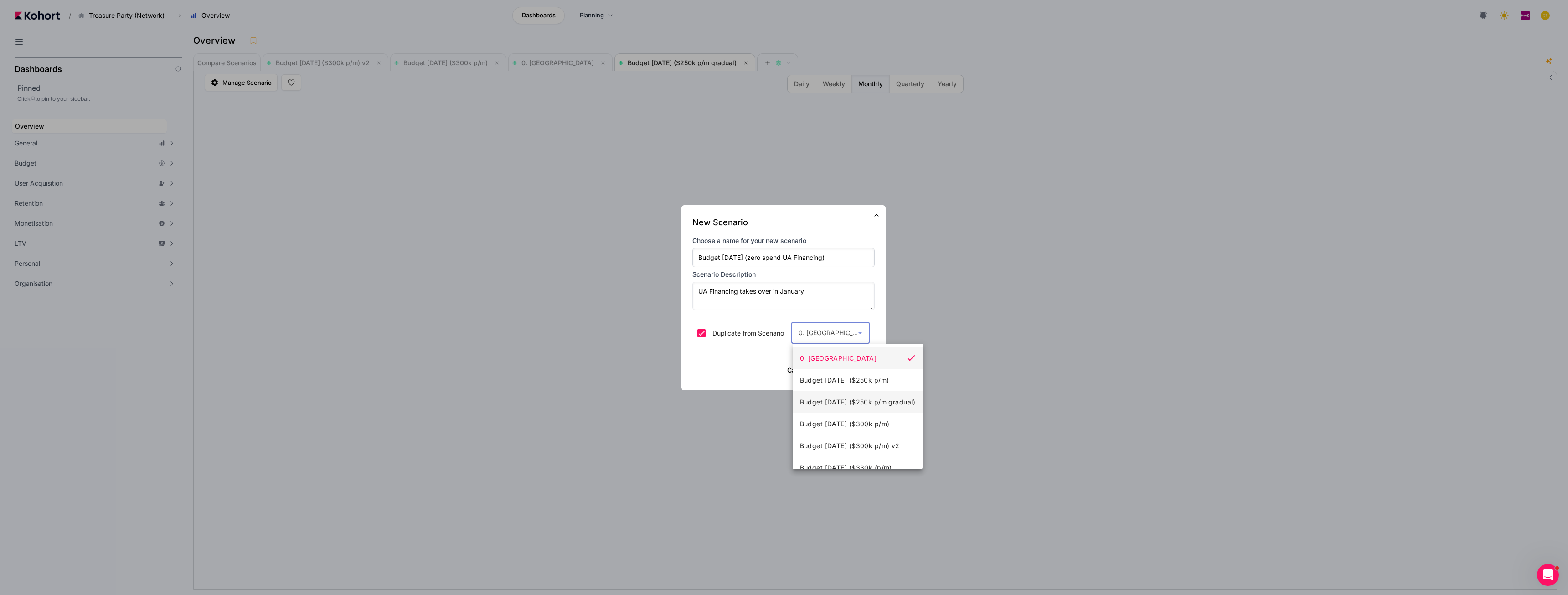
click at [844, 398] on span "Budget [DATE] ($250k p/m gradual)" at bounding box center [857, 402] width 115 height 11
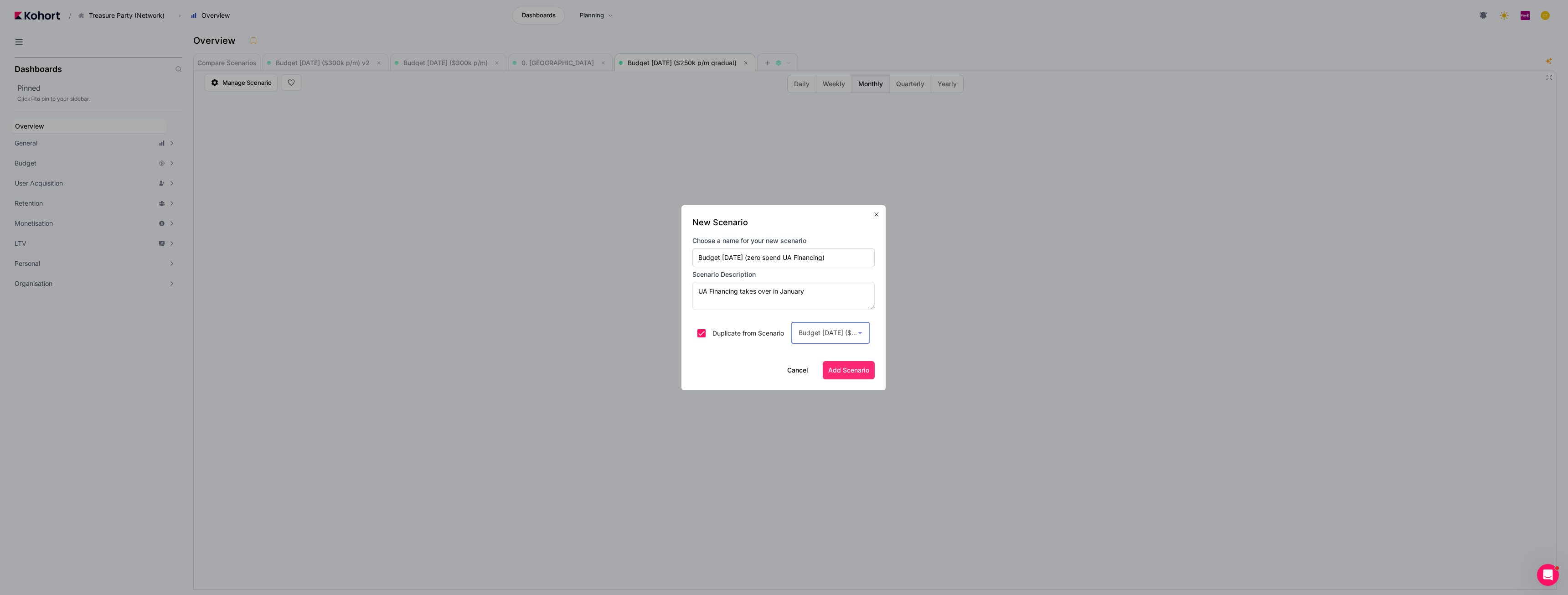
click at [852, 367] on span "Add Scenario" at bounding box center [849, 370] width 41 height 9
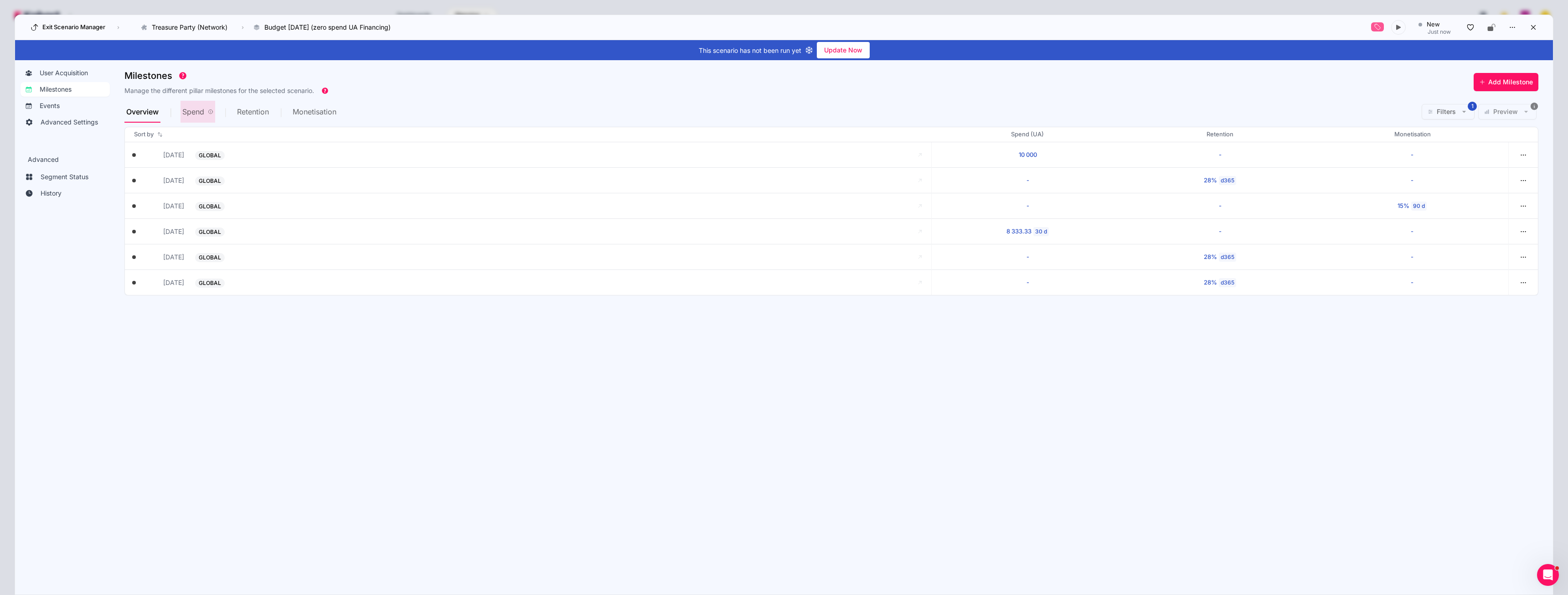
click at [196, 115] on span "Spend" at bounding box center [193, 111] width 22 height 7
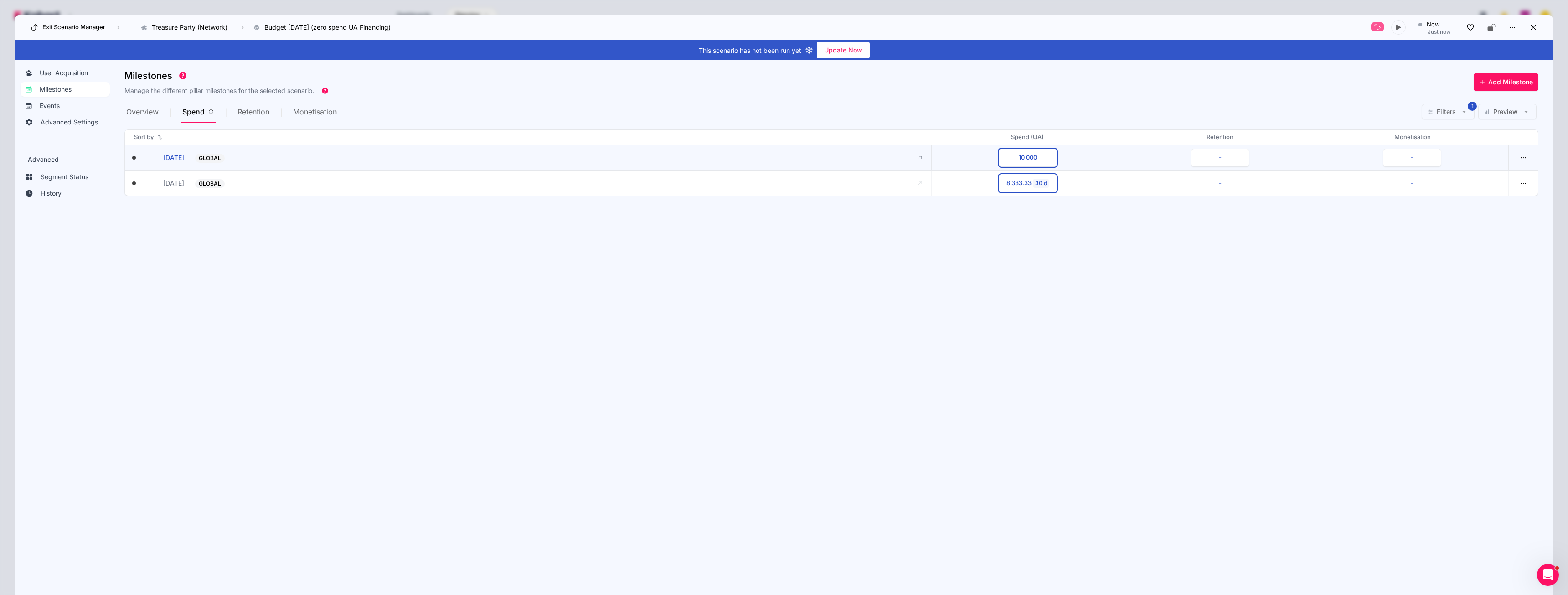
click at [1048, 159] on button "10 000" at bounding box center [1028, 157] width 59 height 18
click at [1054, 222] on section "Milestones Manage the different pillar milestones for the selected scenario. Ad…" at bounding box center [839, 323] width 1428 height 514
click at [1522, 183] on icon "button" at bounding box center [1523, 183] width 8 height 8
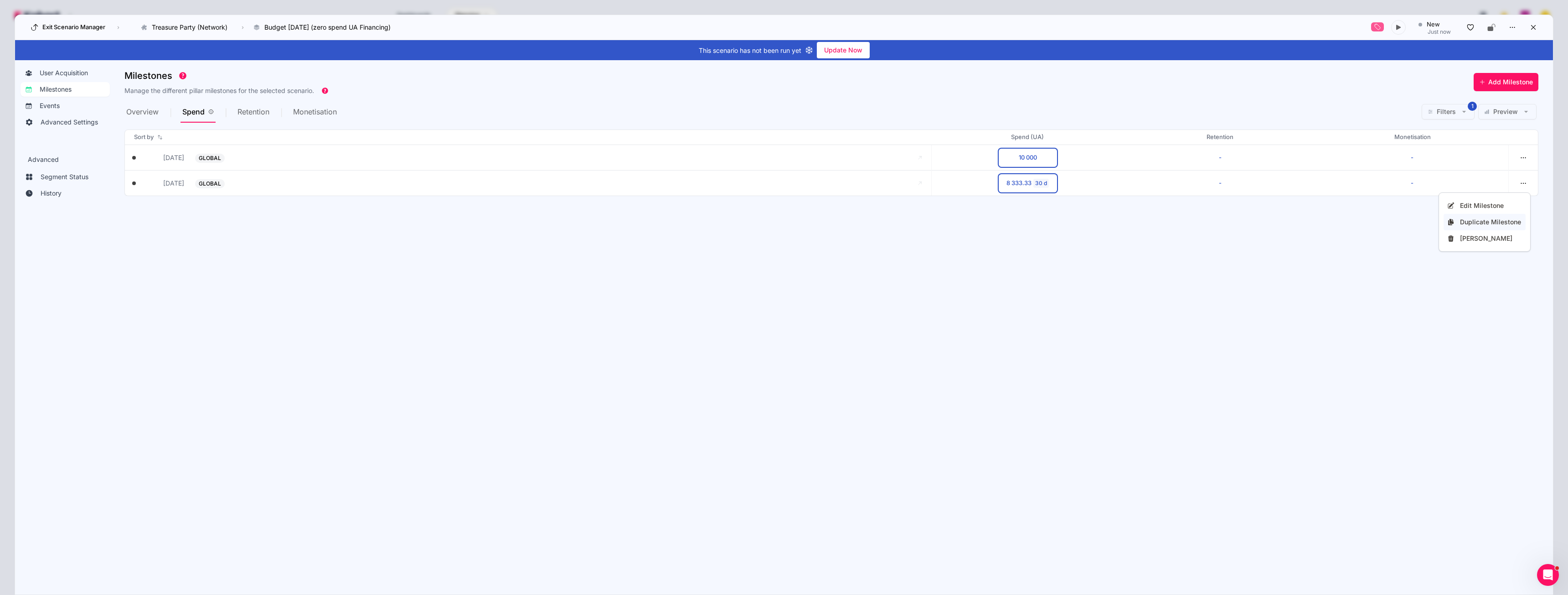
click at [1496, 222] on div "Duplicate Milestone" at bounding box center [1491, 222] width 62 height 9
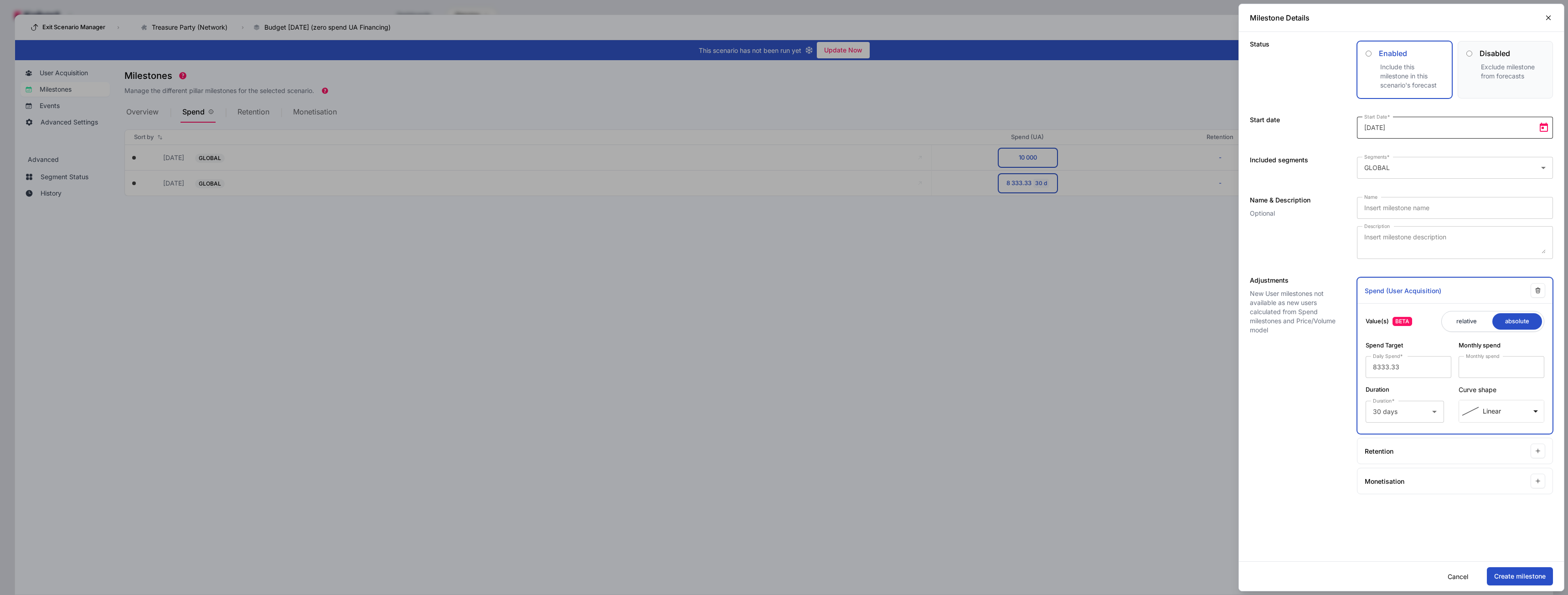
click at [1548, 123] on span "Open calendar" at bounding box center [1543, 127] width 18 height 18
click at [1481, 161] on span "Next month" at bounding box center [1480, 157] width 18 height 18
click at [1441, 199] on span "1" at bounding box center [1442, 196] width 17 height 17
type input "[DATE]"
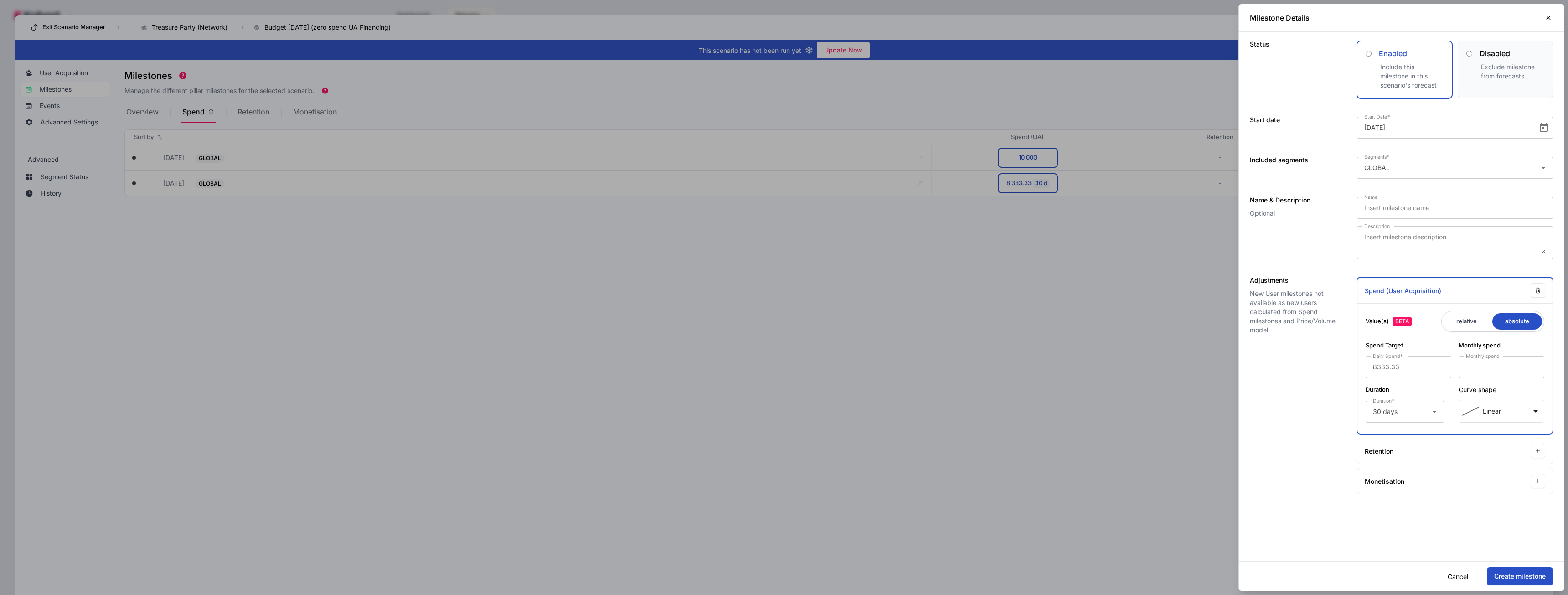
drag, startPoint x: 1416, startPoint y: 367, endPoint x: 1216, endPoint y: 358, distance: 200.2
click at [1242, 358] on div "Adjustments New User milestones not available as new users calculated from Spen…" at bounding box center [1401, 385] width 325 height 235
type input "0"
click at [1278, 410] on div "Adjustments New User milestones not available as new users calculated from Spen…" at bounding box center [1294, 386] width 89 height 217
click at [1415, 414] on div "30 days" at bounding box center [1402, 412] width 59 height 11
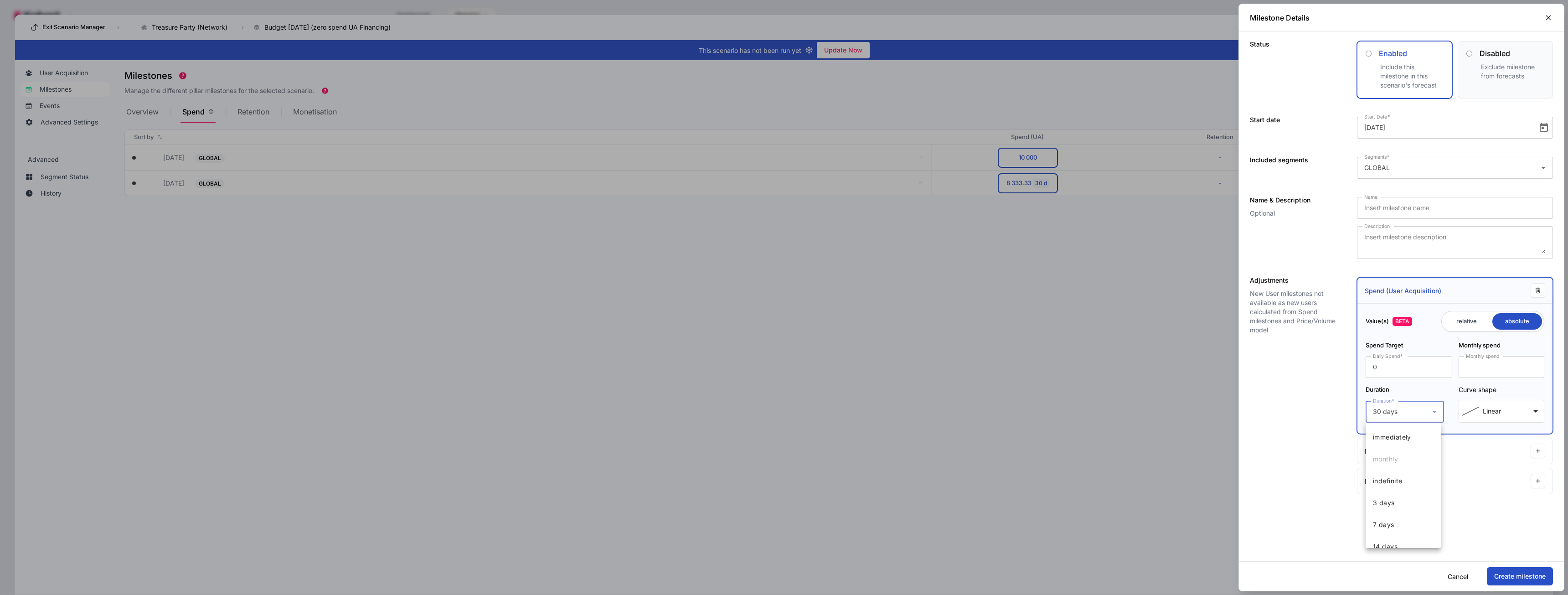
scroll to position [31, 0]
click at [1327, 414] on div at bounding box center [784, 297] width 1568 height 595
click at [1415, 411] on div "30 days" at bounding box center [1402, 412] width 59 height 11
click at [1401, 448] on span "indefinite" at bounding box center [1387, 449] width 29 height 11
click at [1519, 574] on button "Create milestone" at bounding box center [1519, 576] width 66 height 18
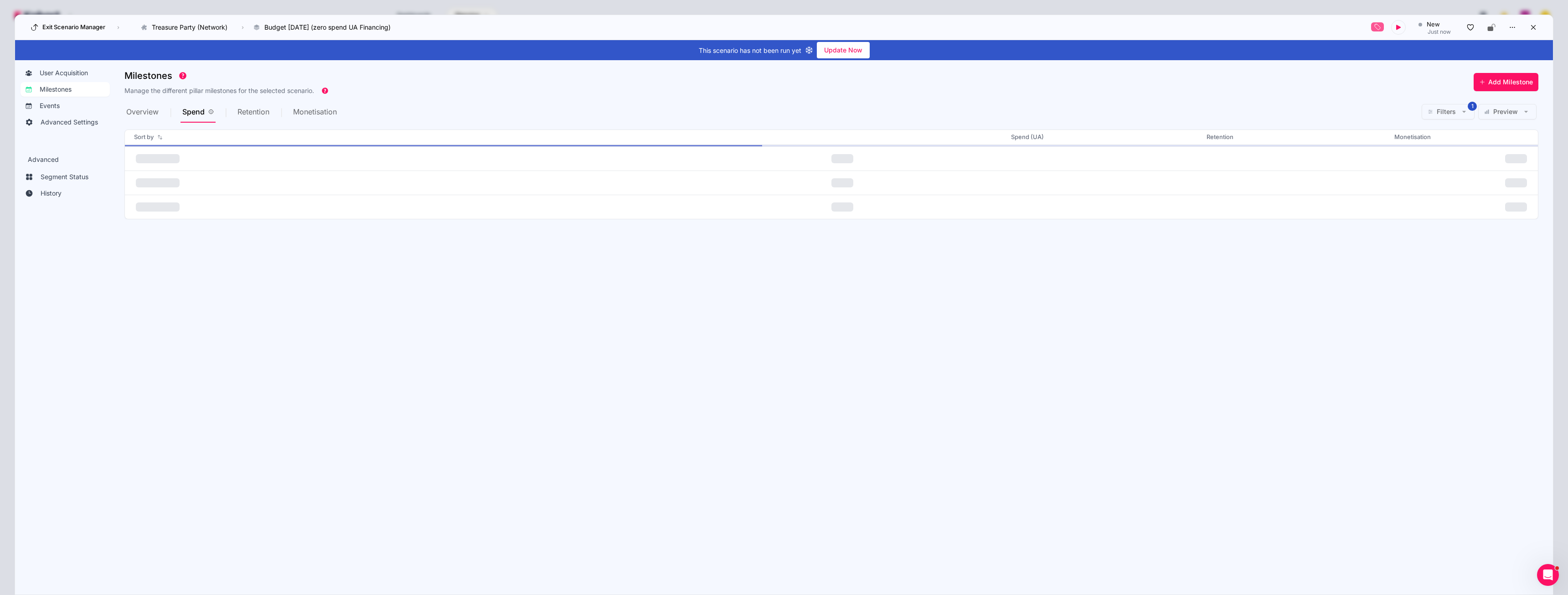
scroll to position [0, 0]
click at [1014, 155] on button "10 000" at bounding box center [1028, 157] width 59 height 18
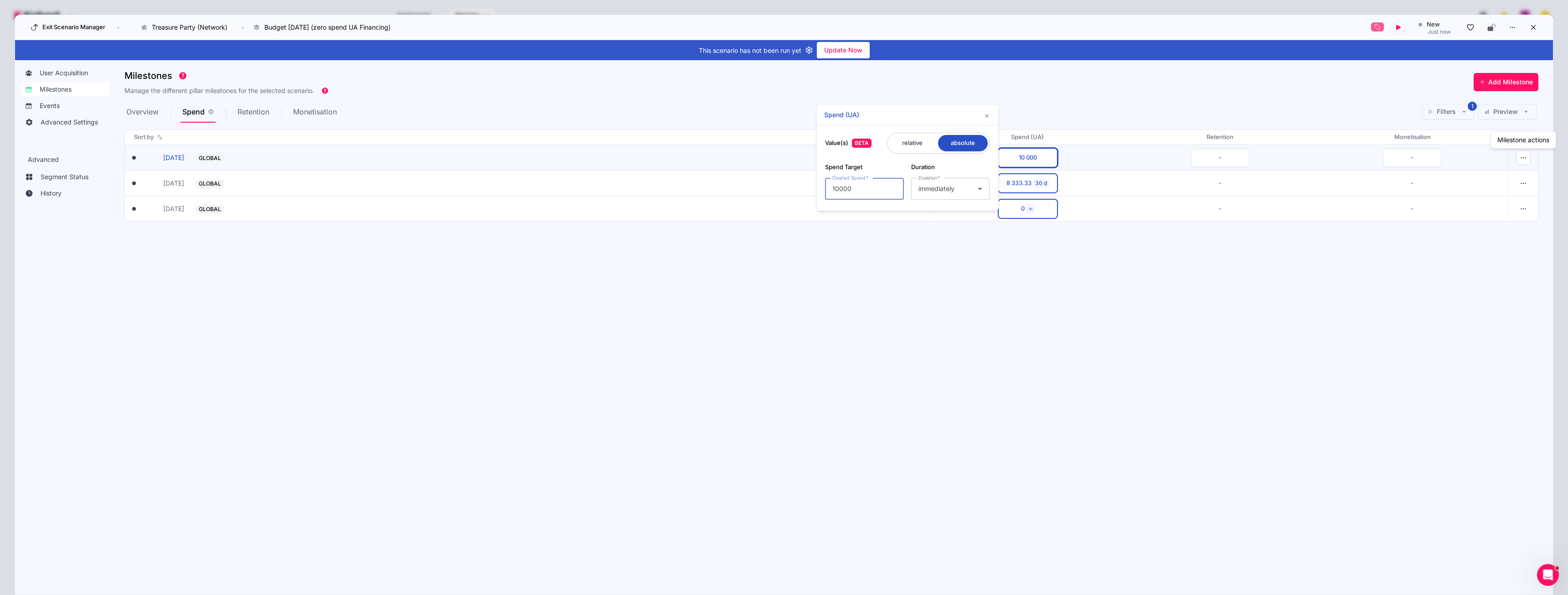
click at [1526, 159] on icon "button" at bounding box center [1523, 158] width 8 height 8
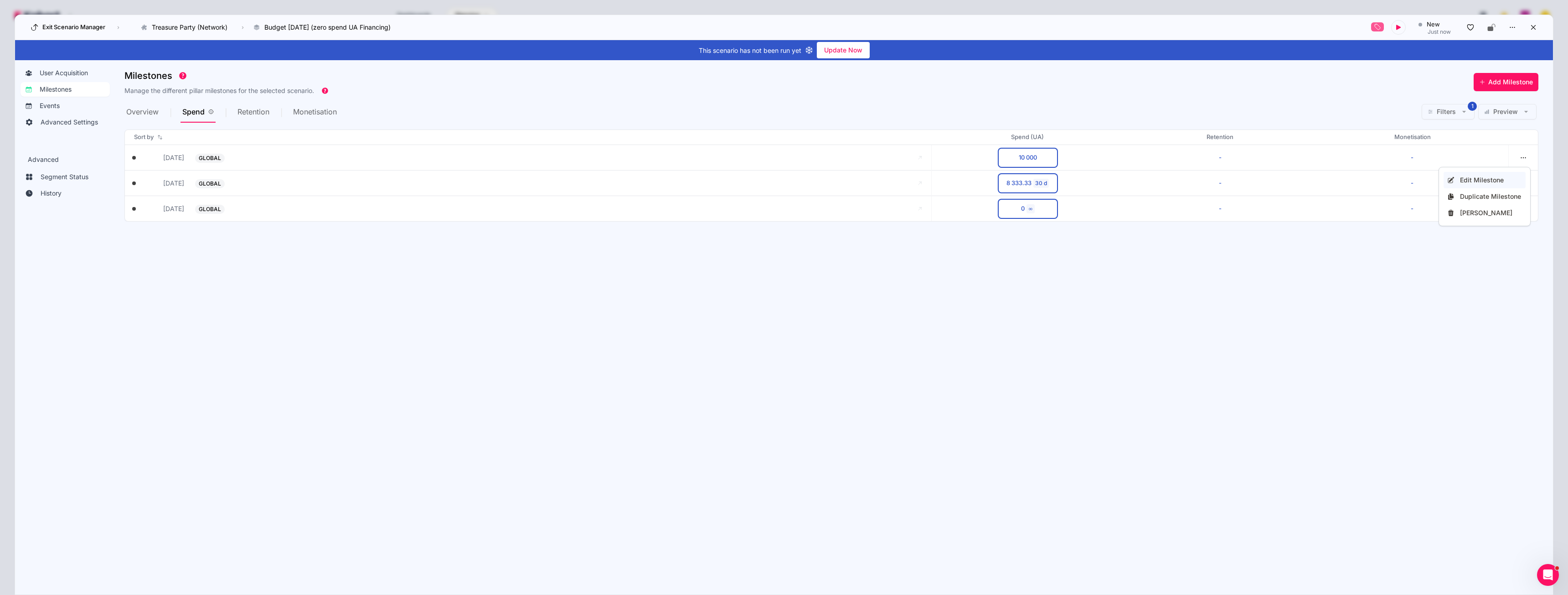
click at [1483, 177] on div "Edit Milestone" at bounding box center [1491, 180] width 62 height 9
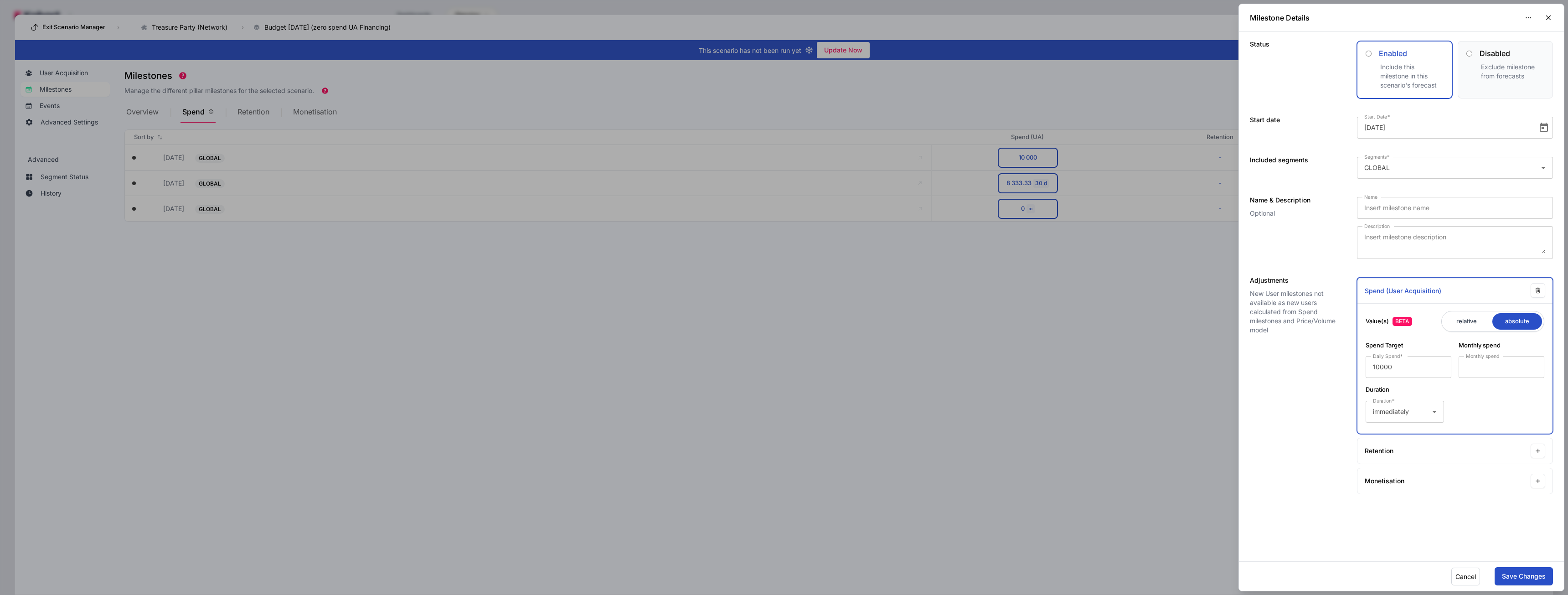
click at [1467, 582] on button "Cancel" at bounding box center [1465, 576] width 29 height 18
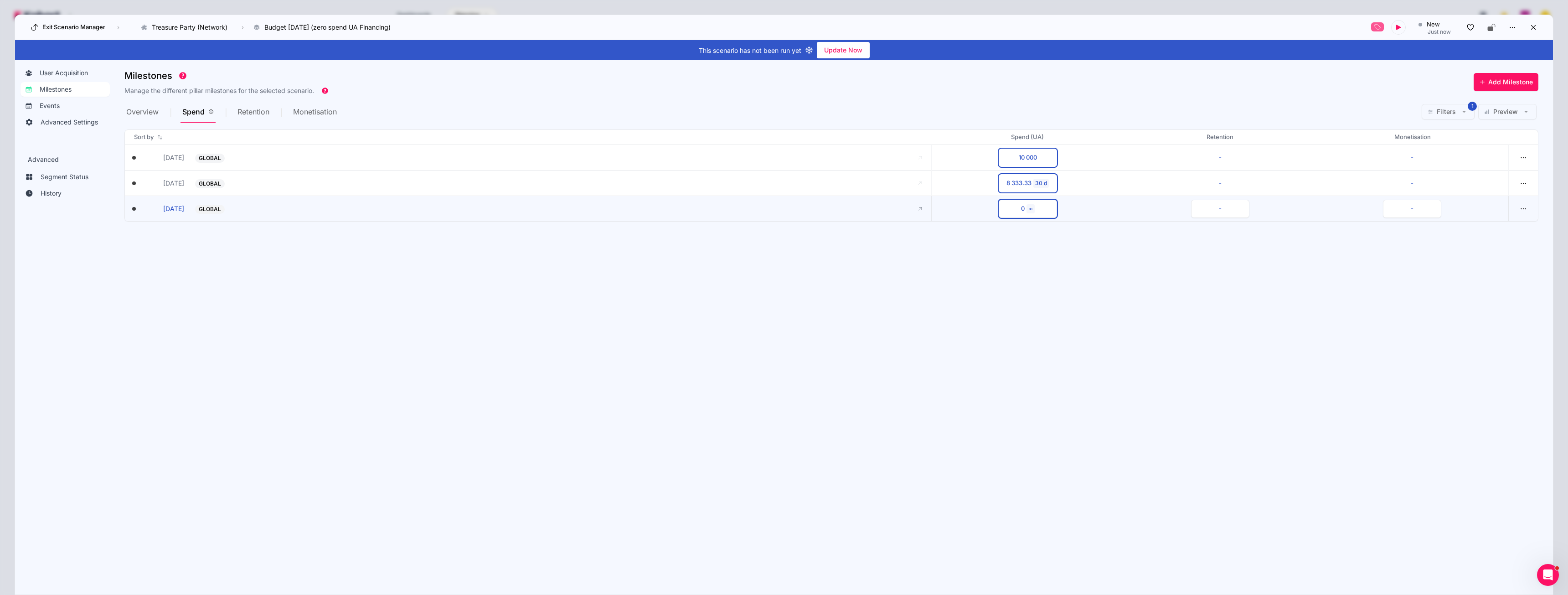
click at [1039, 207] on button "0 ∞" at bounding box center [1028, 209] width 59 height 18
click at [982, 218] on icon at bounding box center [980, 217] width 11 height 11
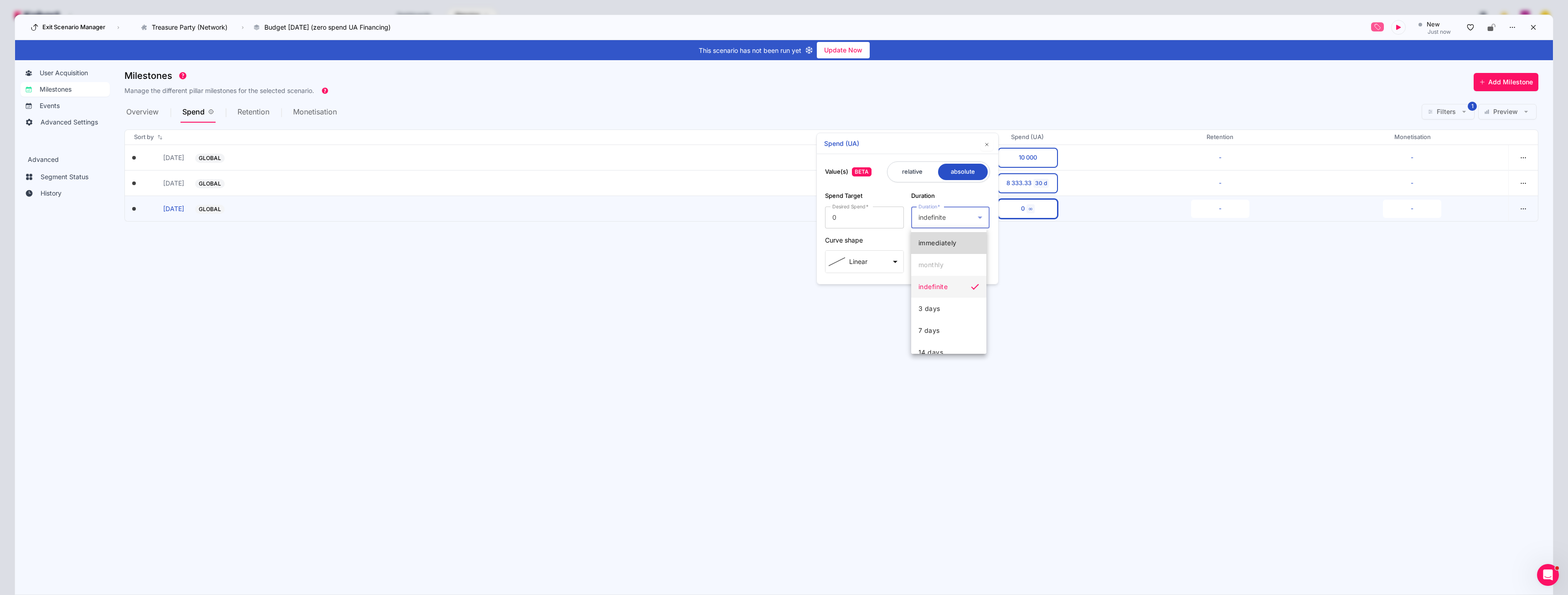
click at [958, 239] on mat-option "immediately" at bounding box center [949, 243] width 75 height 22
click at [1105, 312] on section "Milestones Manage the different pillar milestones for the selected scenario. Ad…" at bounding box center [839, 323] width 1428 height 514
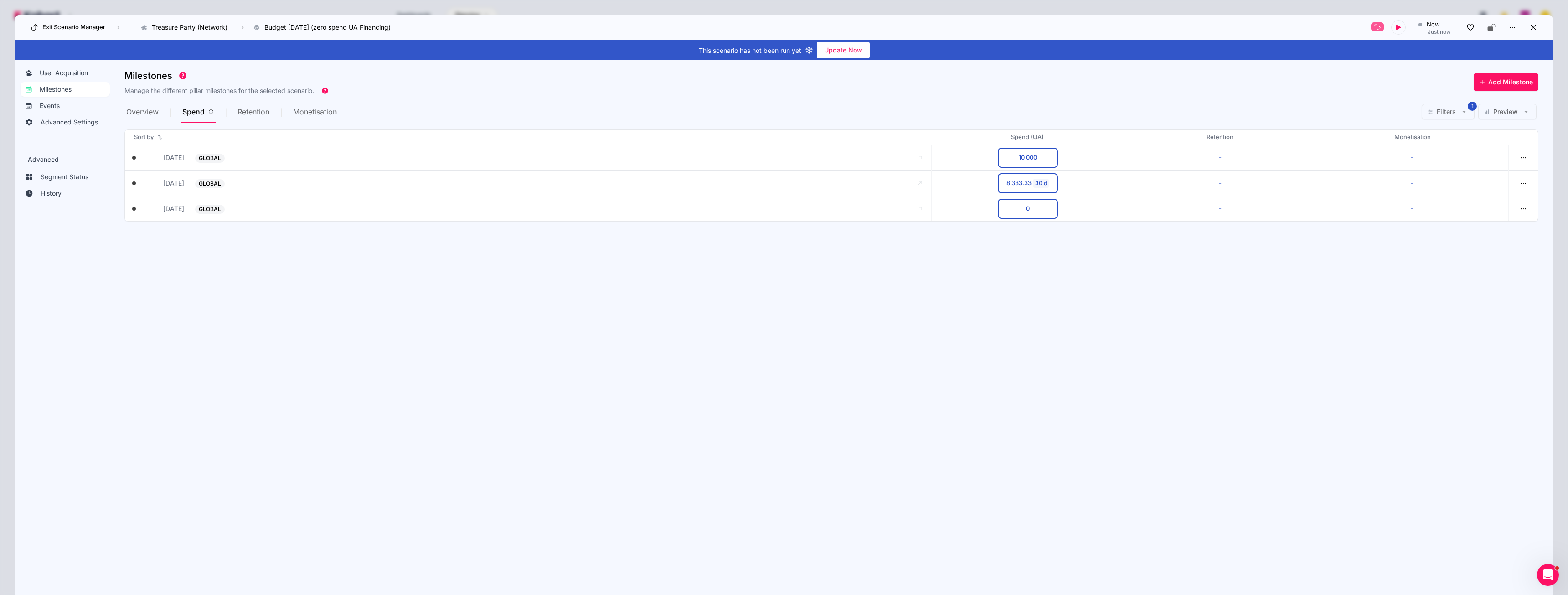
click at [1497, 115] on span "Preview" at bounding box center [1505, 112] width 25 height 9
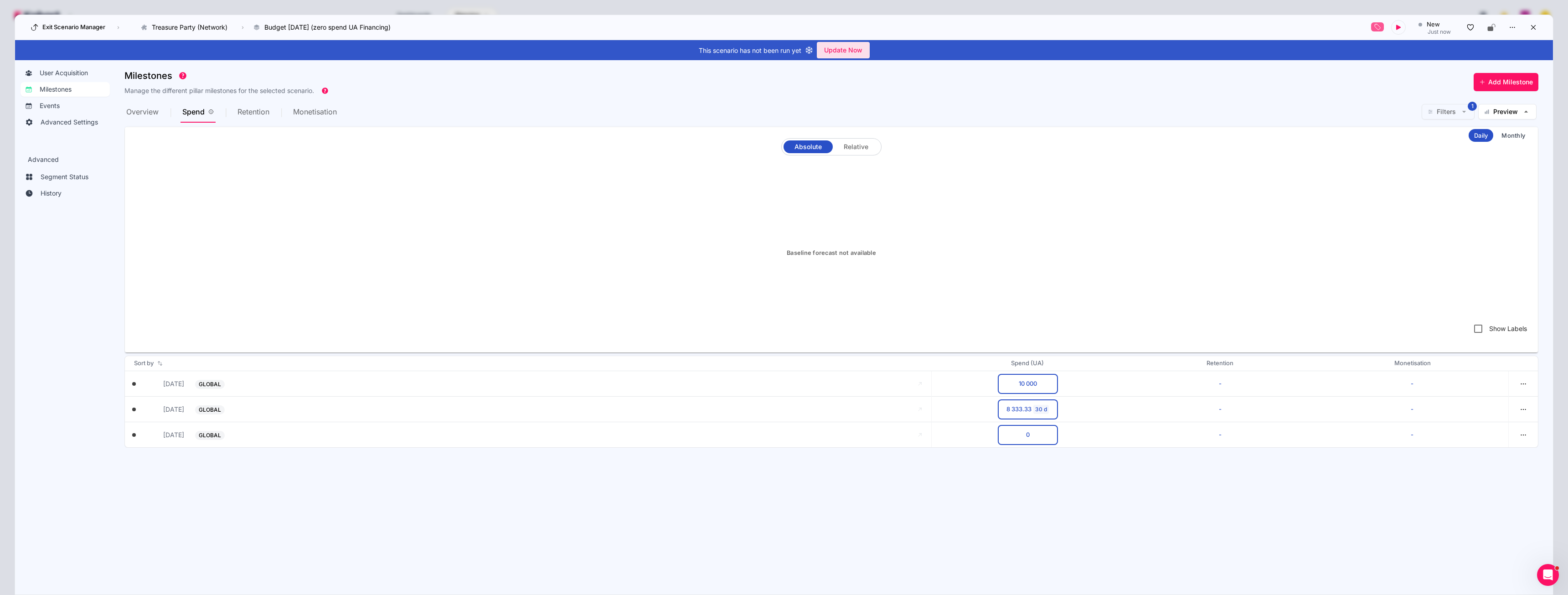
click at [847, 50] on span "Update Now" at bounding box center [843, 50] width 38 height 14
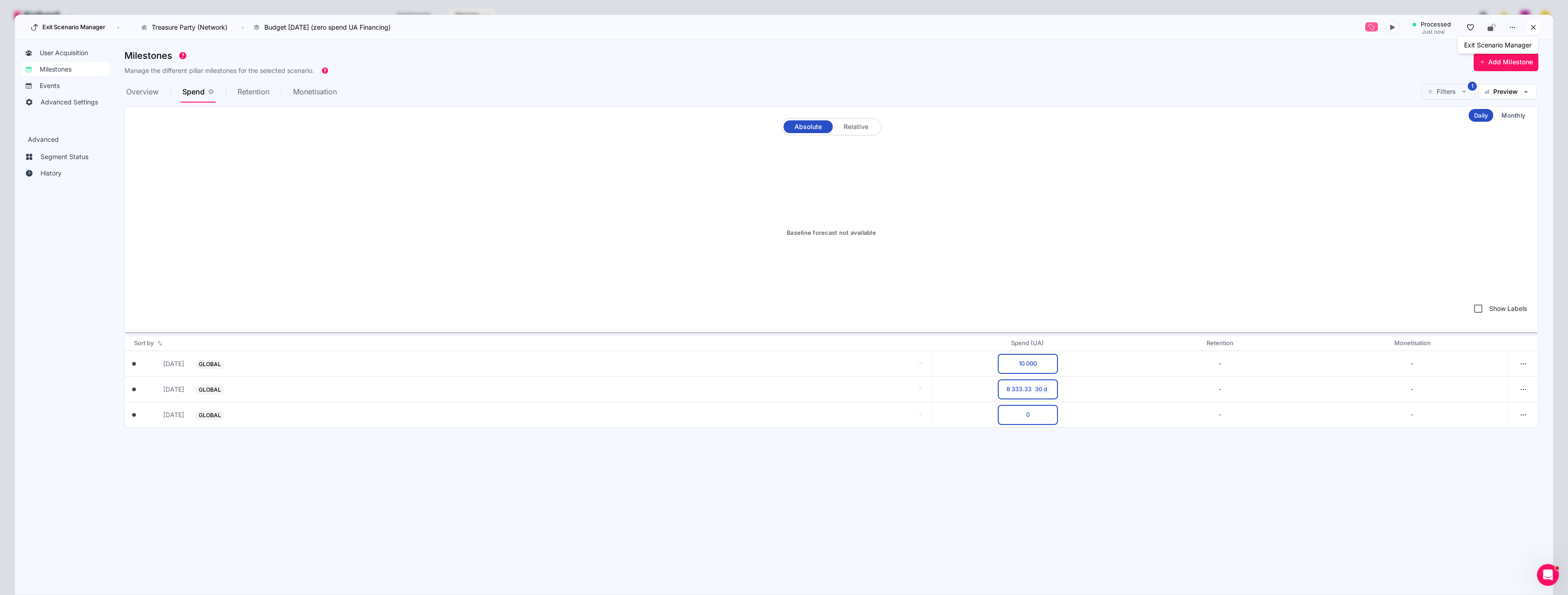
click at [1532, 28] on icon at bounding box center [1533, 27] width 8 height 8
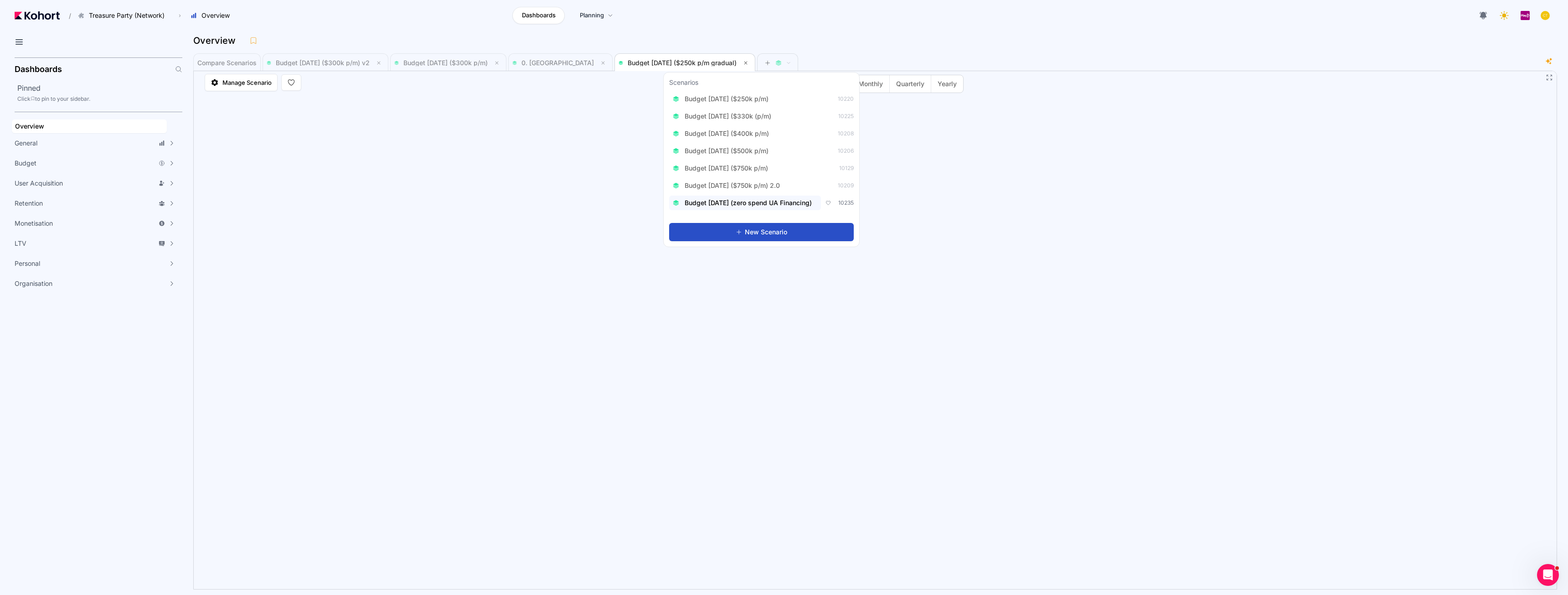
click at [755, 200] on span "Budget [DATE] (zero spend UA Financing)" at bounding box center [748, 203] width 127 height 9
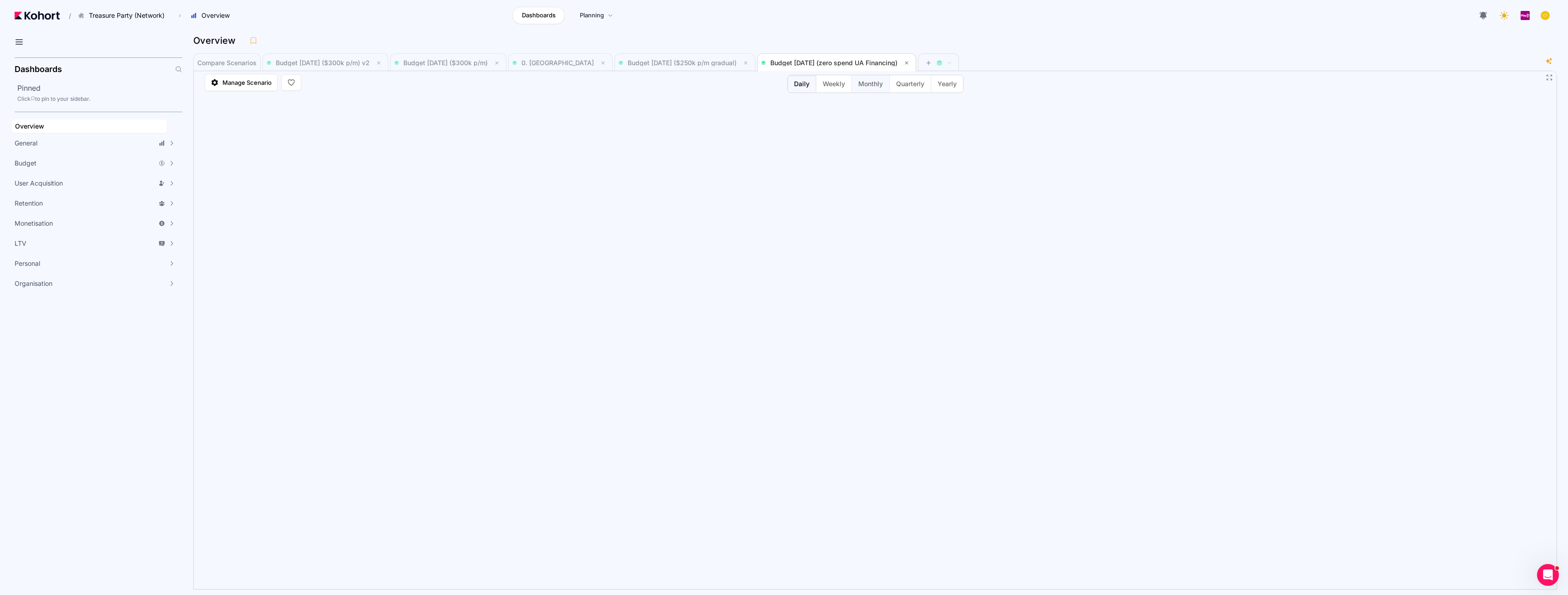
click at [861, 83] on span "Monthly" at bounding box center [870, 84] width 25 height 9
click at [871, 83] on span "Monthly" at bounding box center [870, 84] width 25 height 9
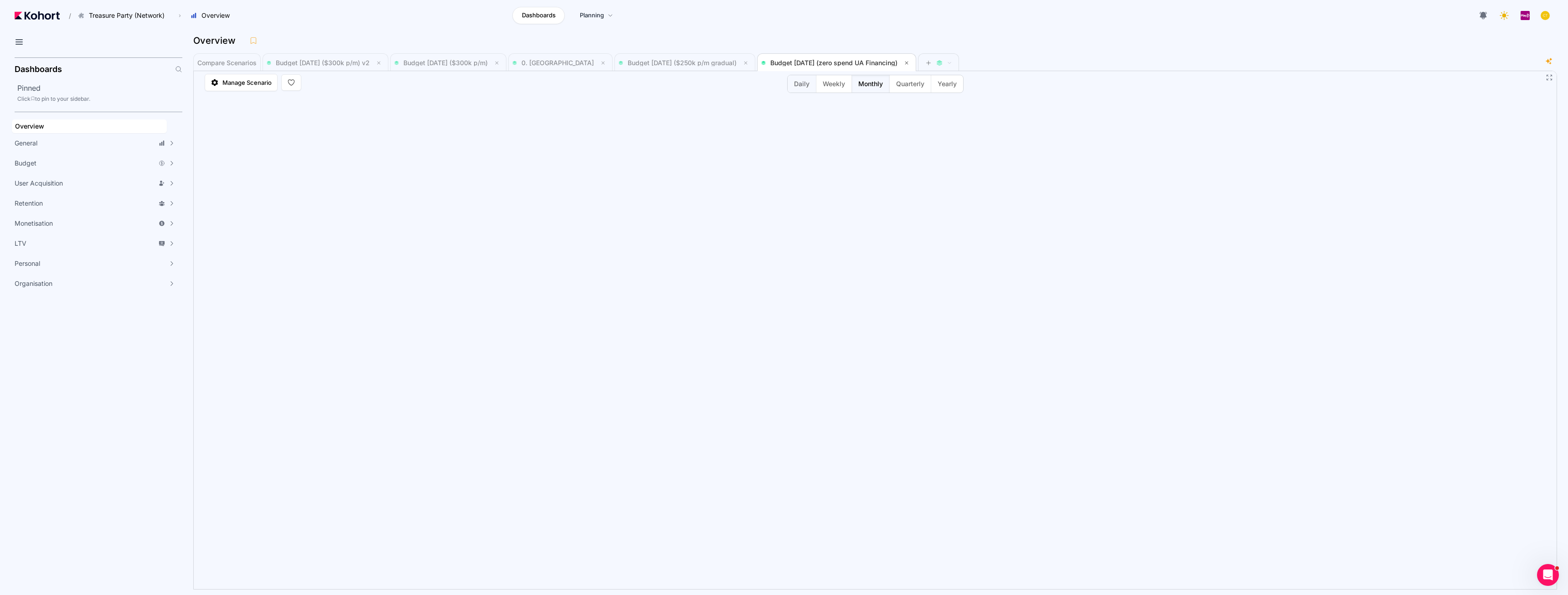
click at [809, 88] on button "Daily" at bounding box center [801, 84] width 28 height 17
click at [945, 86] on span "Yearly" at bounding box center [947, 84] width 19 height 9
click at [875, 86] on span "Monthly" at bounding box center [870, 84] width 25 height 9
click at [682, 65] on span "Budget [DATE] ($250k p/m gradual)" at bounding box center [682, 63] width 109 height 8
click at [793, 60] on span "Budget [DATE] (zero spend UA Financing)" at bounding box center [833, 63] width 127 height 8
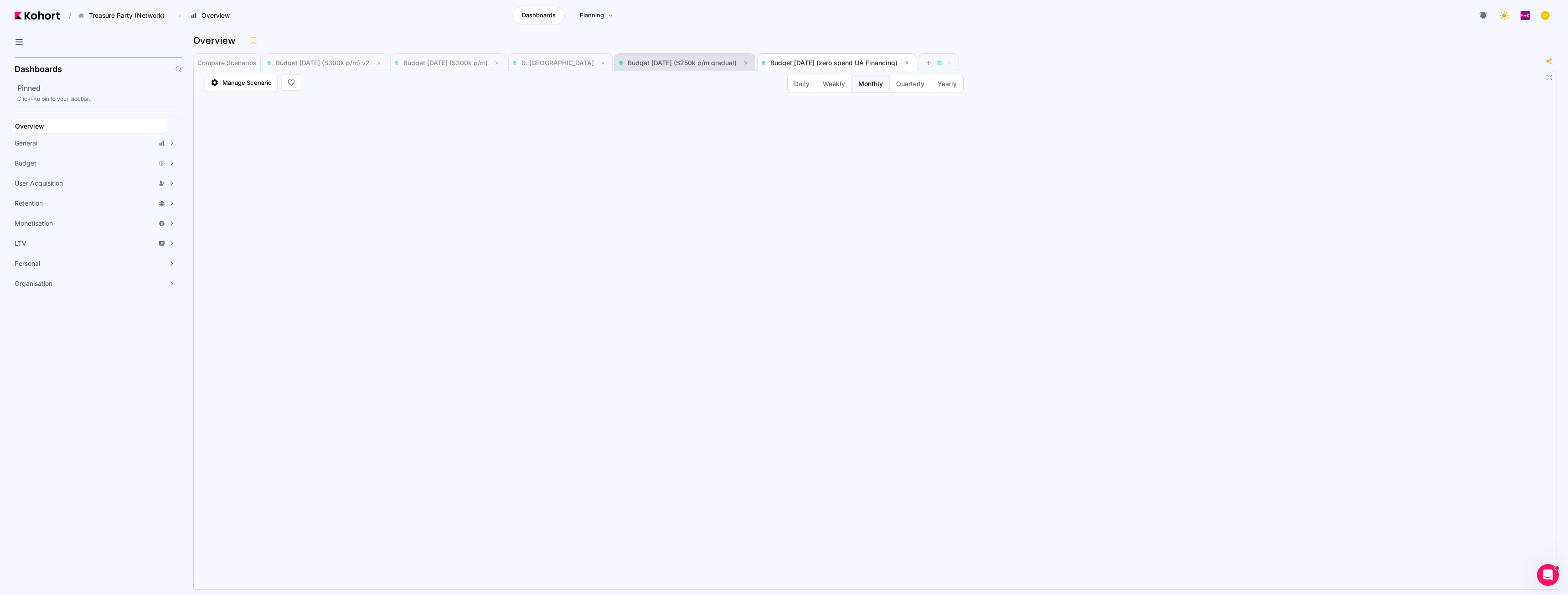
click at [698, 59] on span "Budget [DATE] ($250k p/m gradual)" at bounding box center [684, 63] width 133 height 11
